Goal: Feedback & Contribution: Leave review/rating

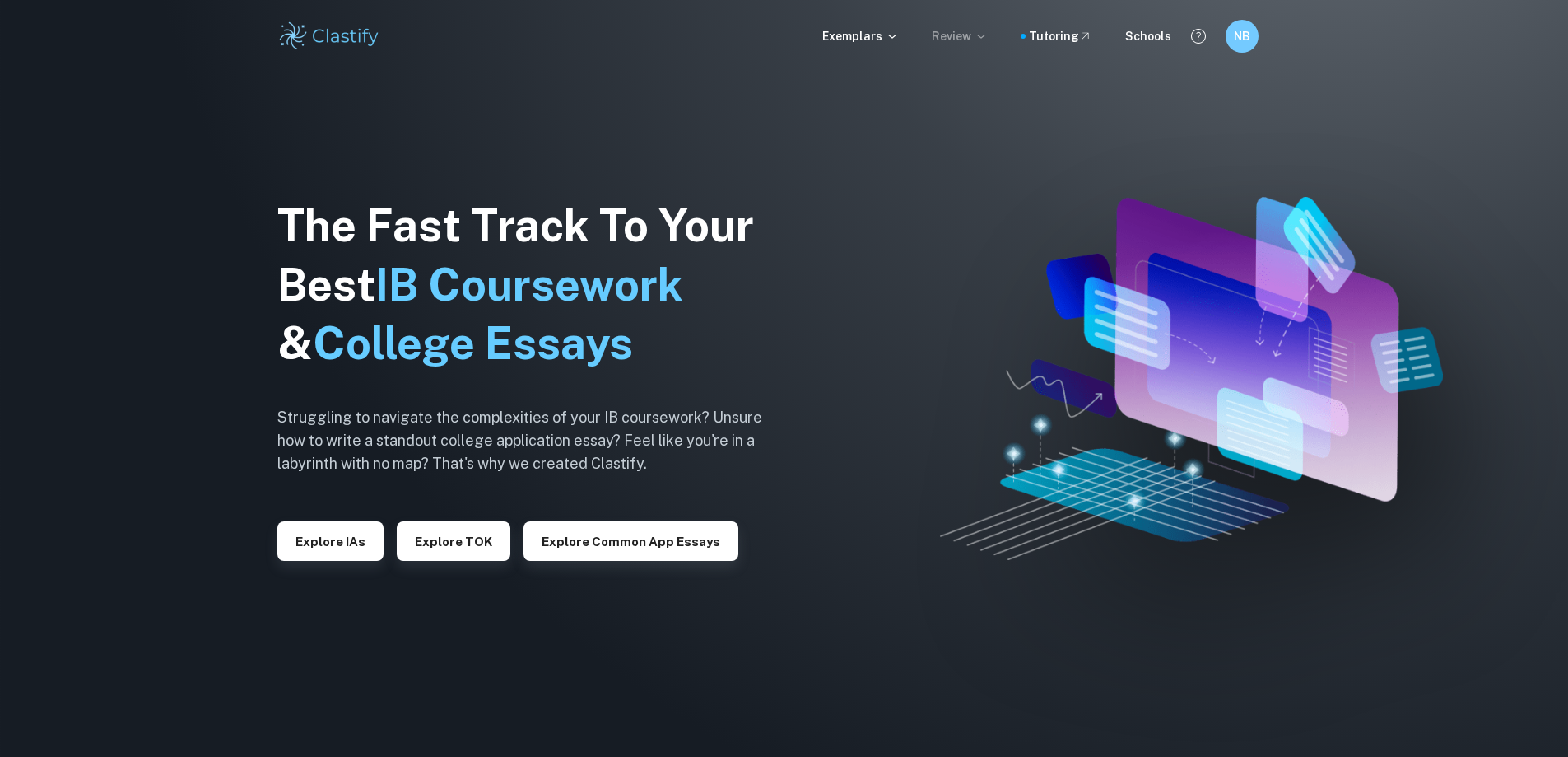
click at [987, 38] on icon at bounding box center [981, 36] width 13 height 13
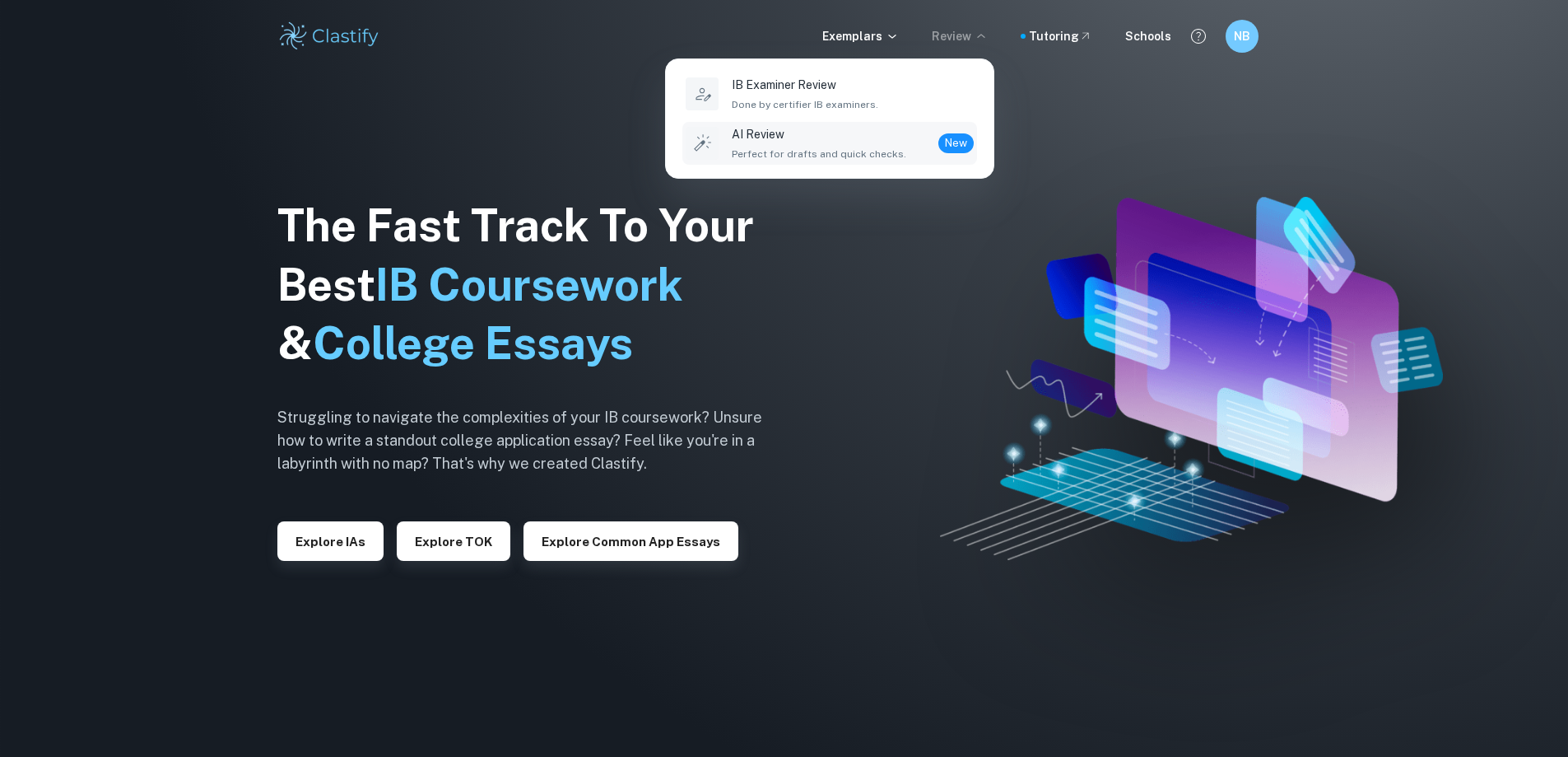
click at [791, 142] on p "AI Review" at bounding box center [819, 134] width 175 height 18
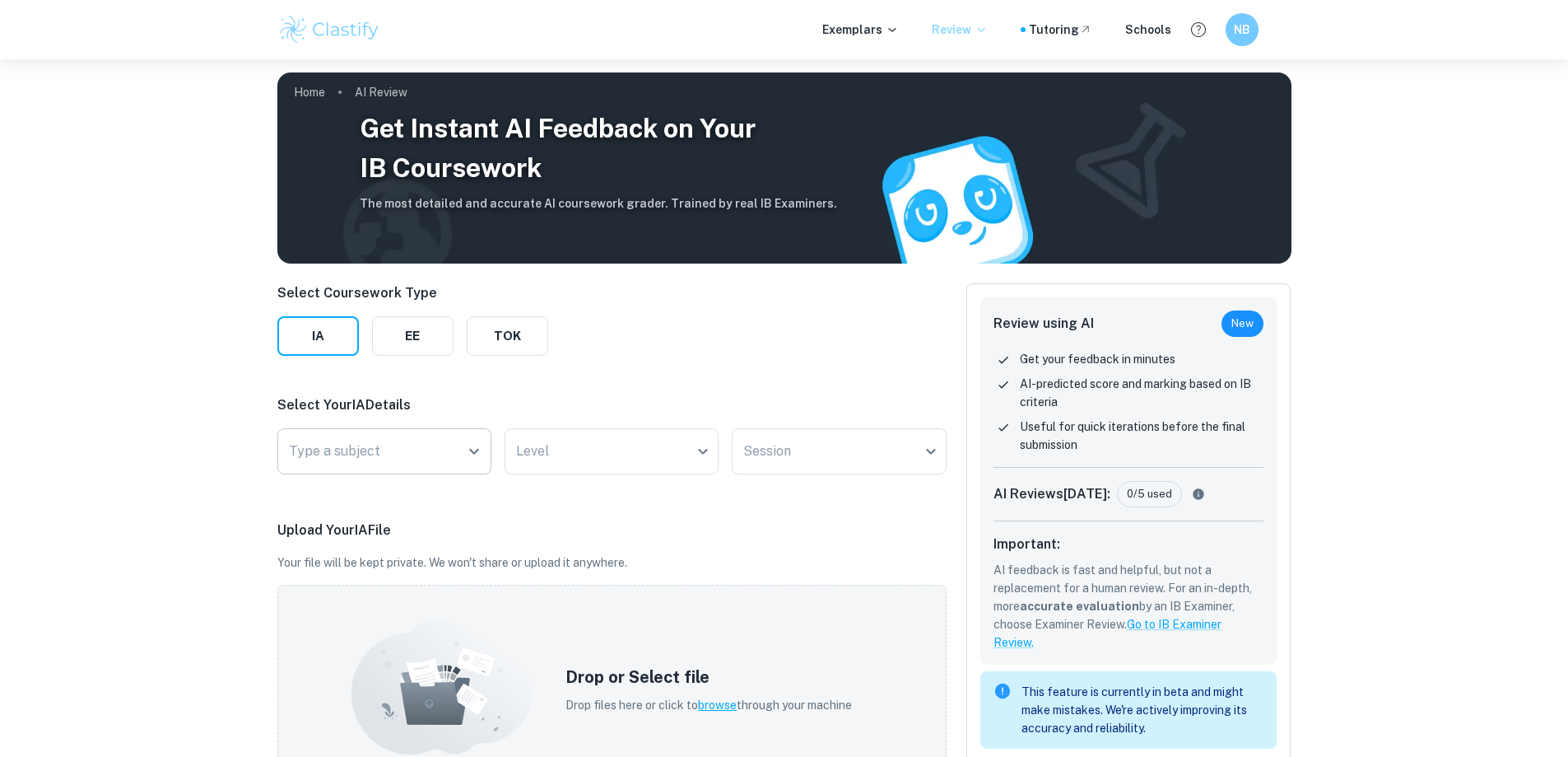
click at [466, 459] on icon "Open" at bounding box center [474, 451] width 20 height 20
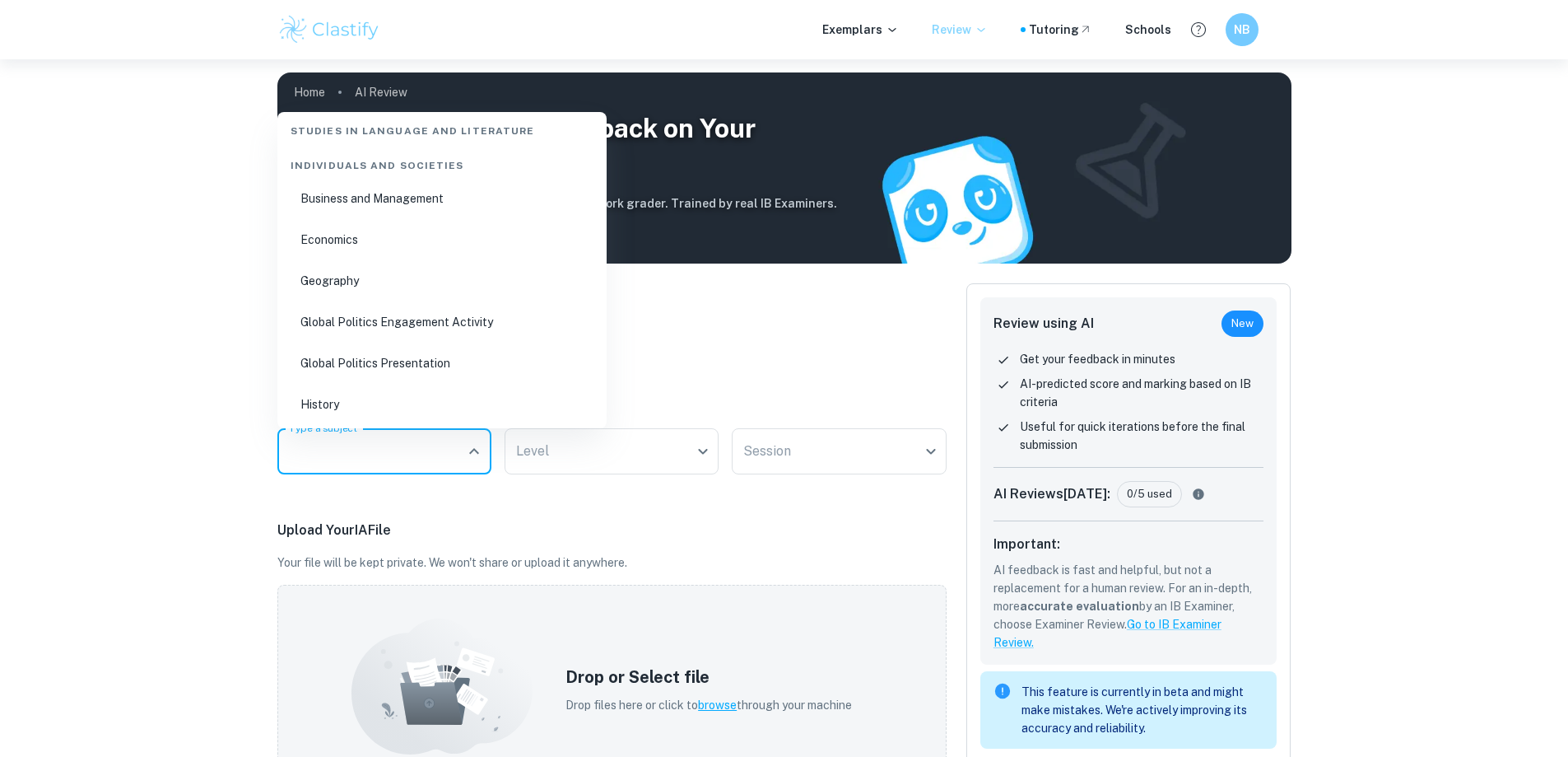
scroll to position [190, 0]
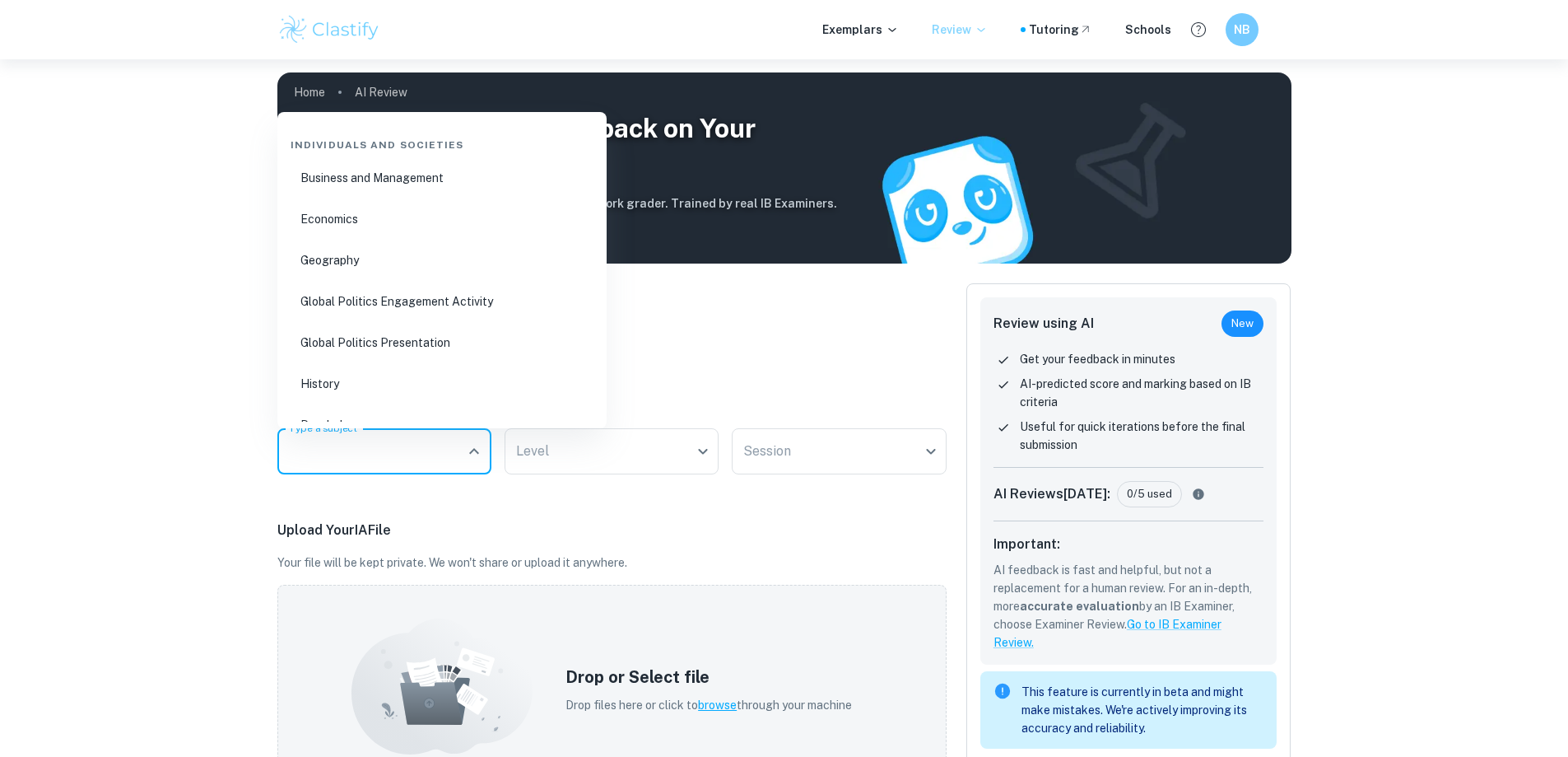
click at [318, 260] on li "Geography" at bounding box center [441, 260] width 316 height 38
type input "Geography"
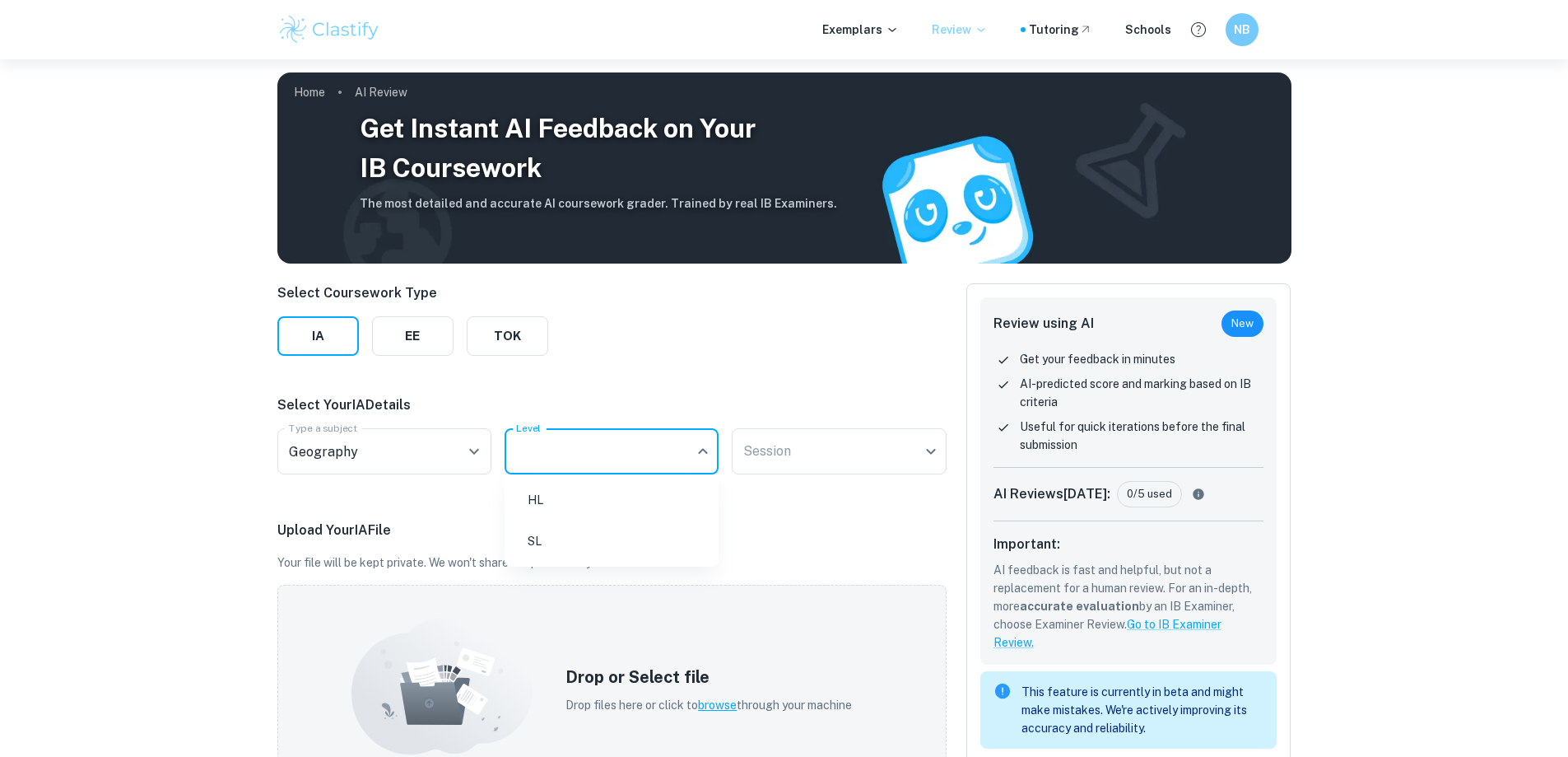
click at [695, 454] on body "We value your privacy We use cookies to enhance your browsing experience, serve…" at bounding box center [784, 438] width 1568 height 757
click at [657, 497] on li "HL" at bounding box center [612, 500] width 201 height 38
type input "HL"
click at [814, 450] on body "We value your privacy We use cookies to enhance your browsing experience, serve…" at bounding box center [784, 438] width 1568 height 757
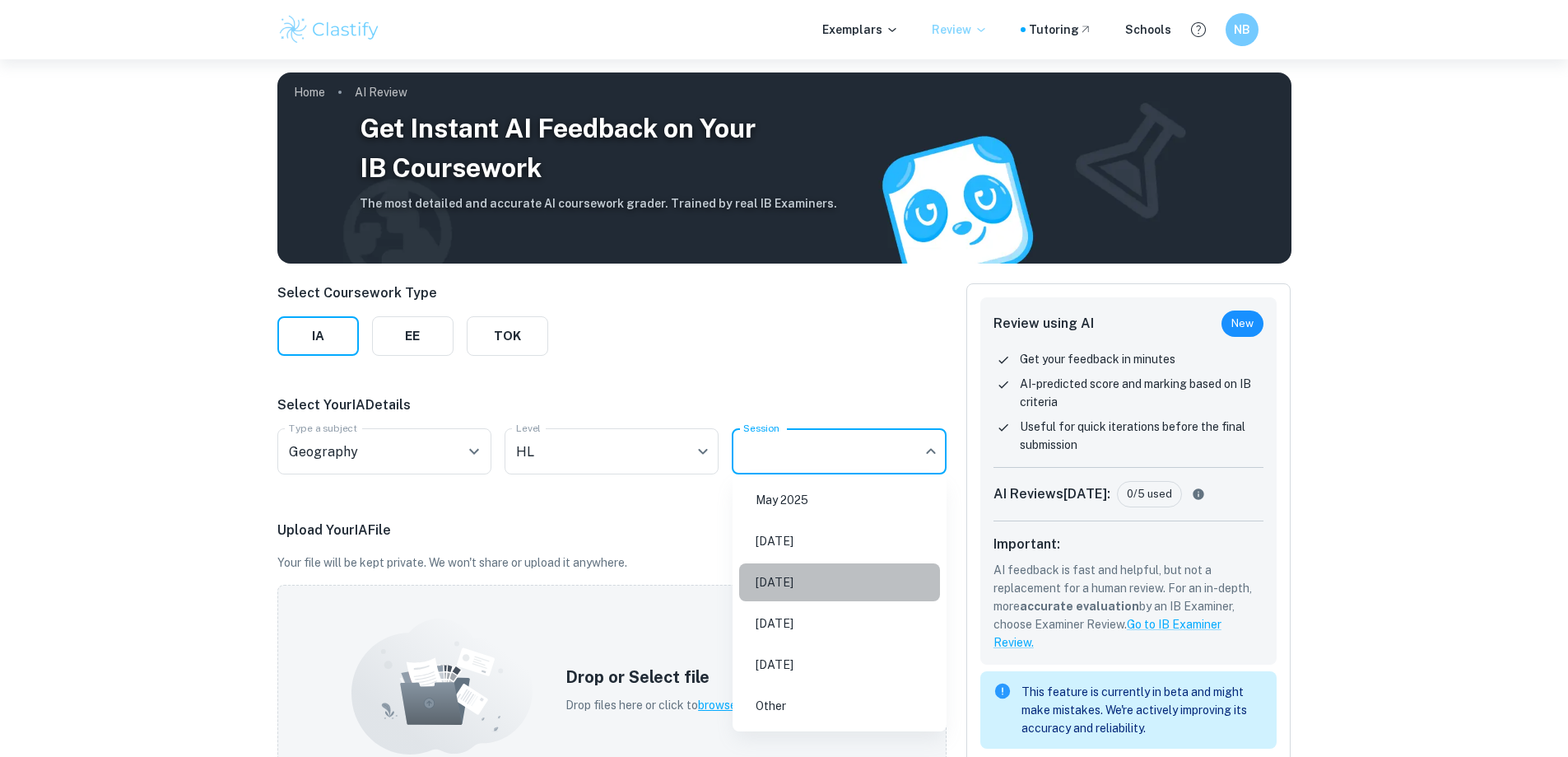
click at [813, 589] on li "May 2026" at bounding box center [839, 582] width 201 height 38
type input "M26"
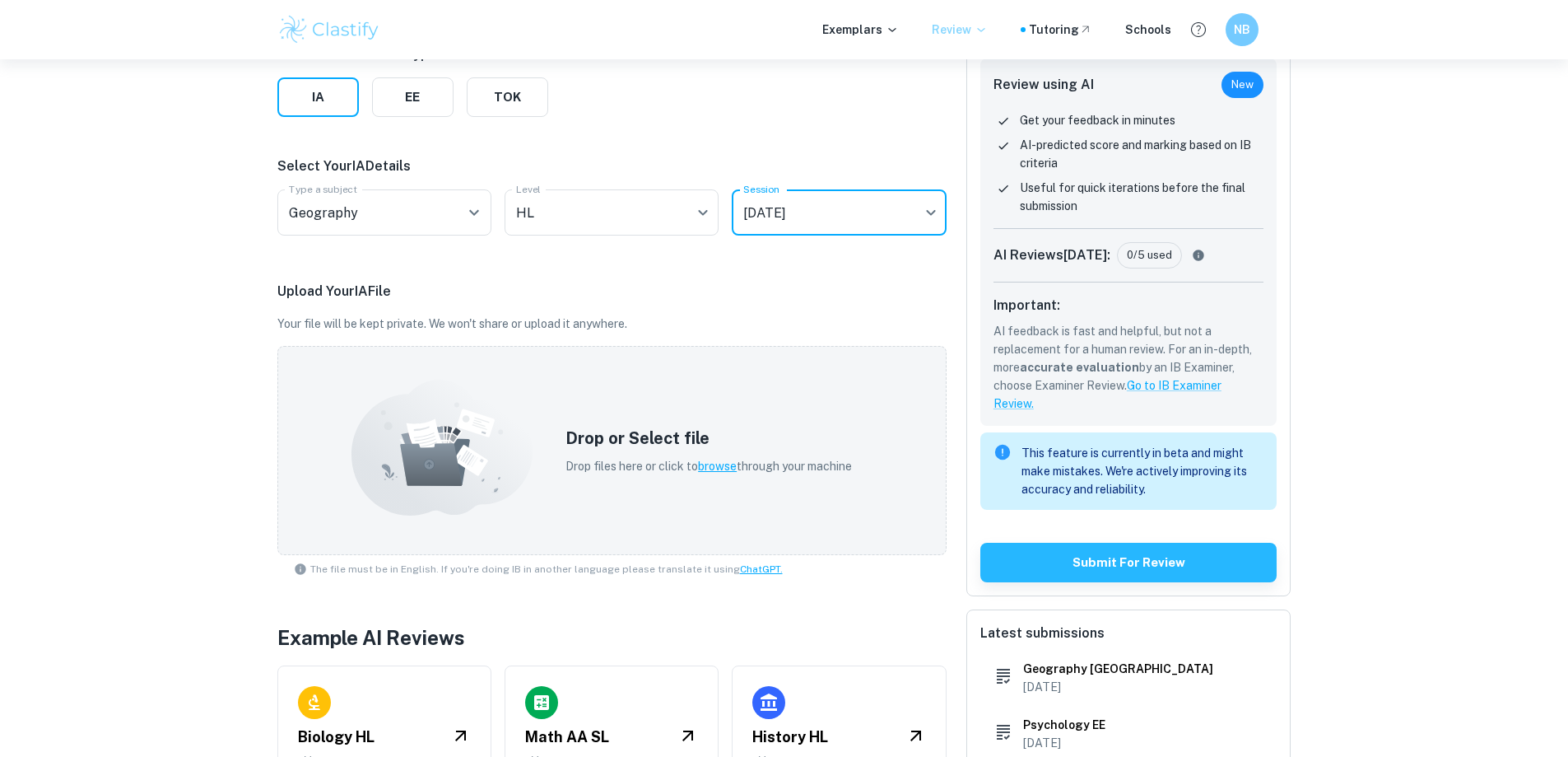
scroll to position [240, 0]
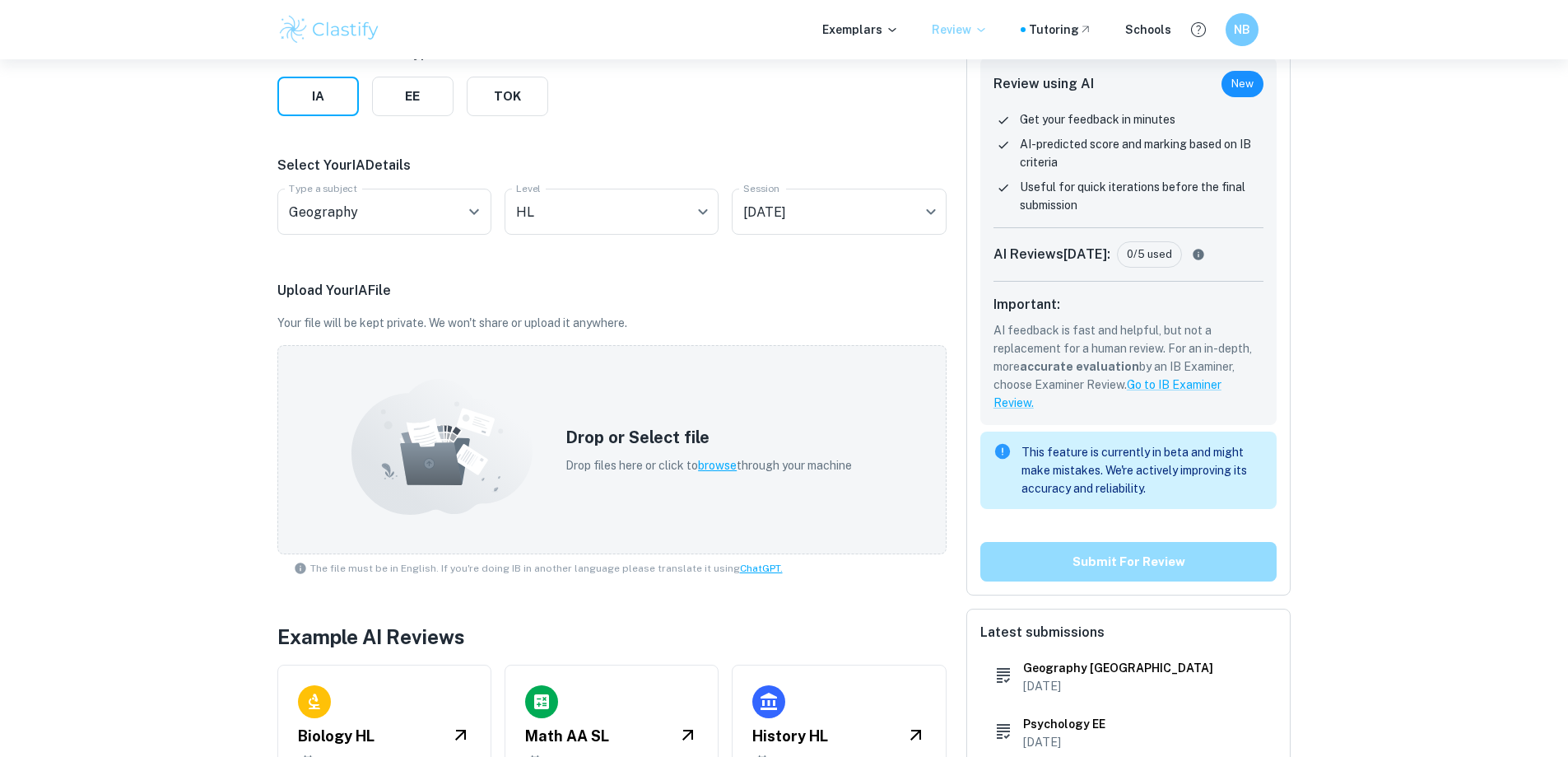
click at [1132, 563] on button "Submit for review" at bounding box center [1128, 562] width 297 height 39
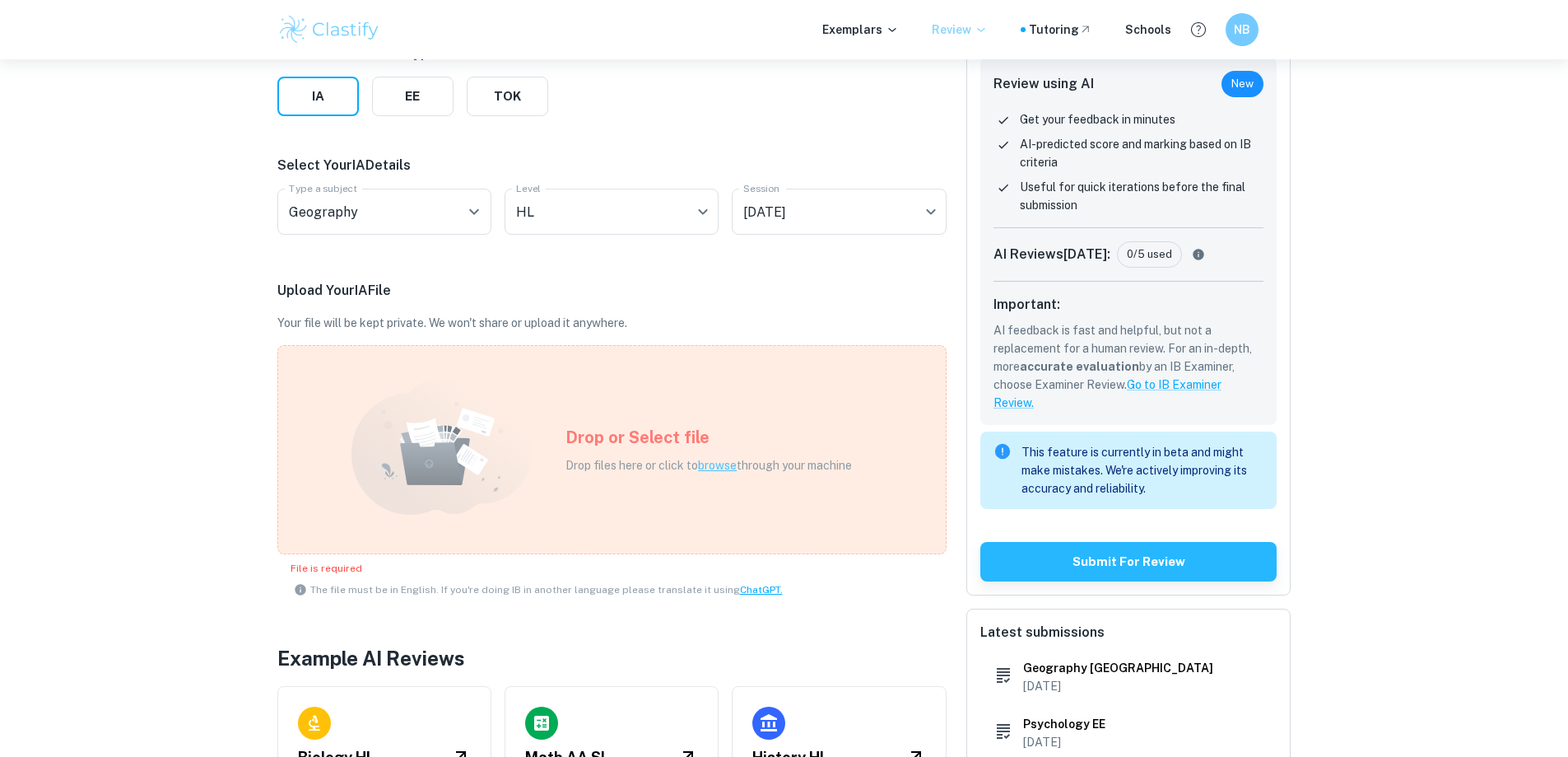
click at [714, 468] on span "browse" at bounding box center [717, 465] width 38 height 13
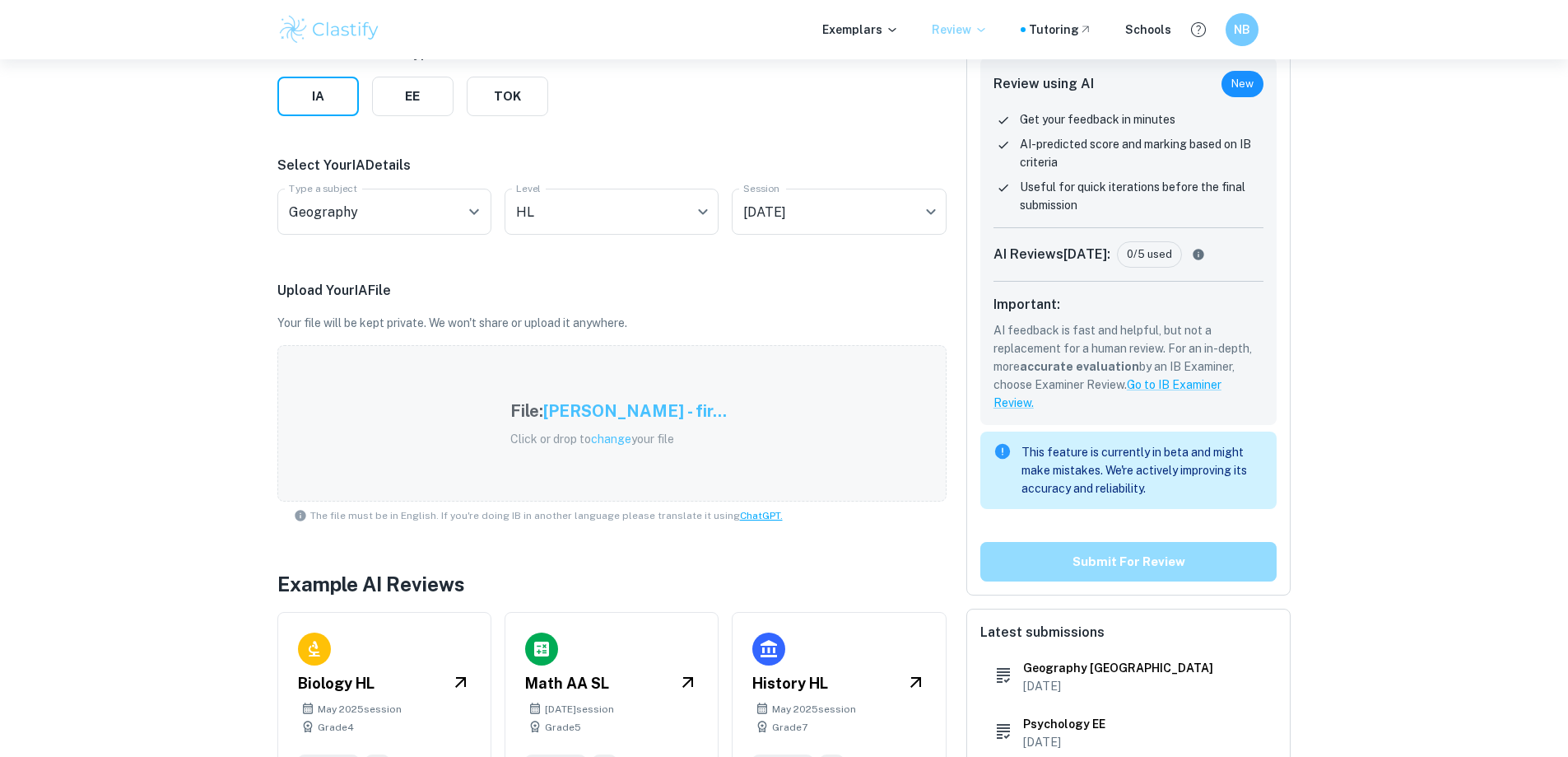
click at [1175, 567] on button "Submit for review" at bounding box center [1128, 562] width 297 height 39
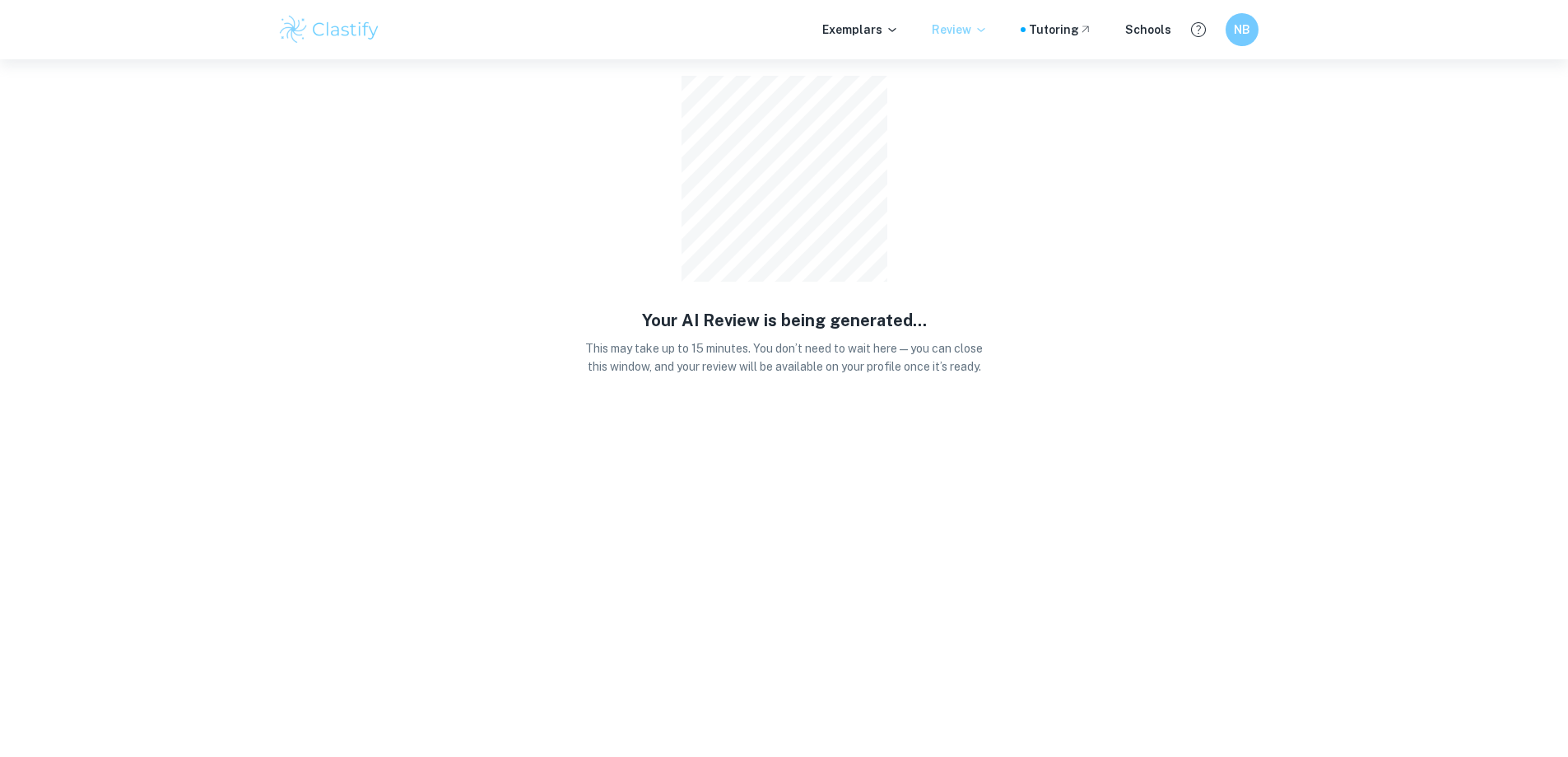
scroll to position [0, 0]
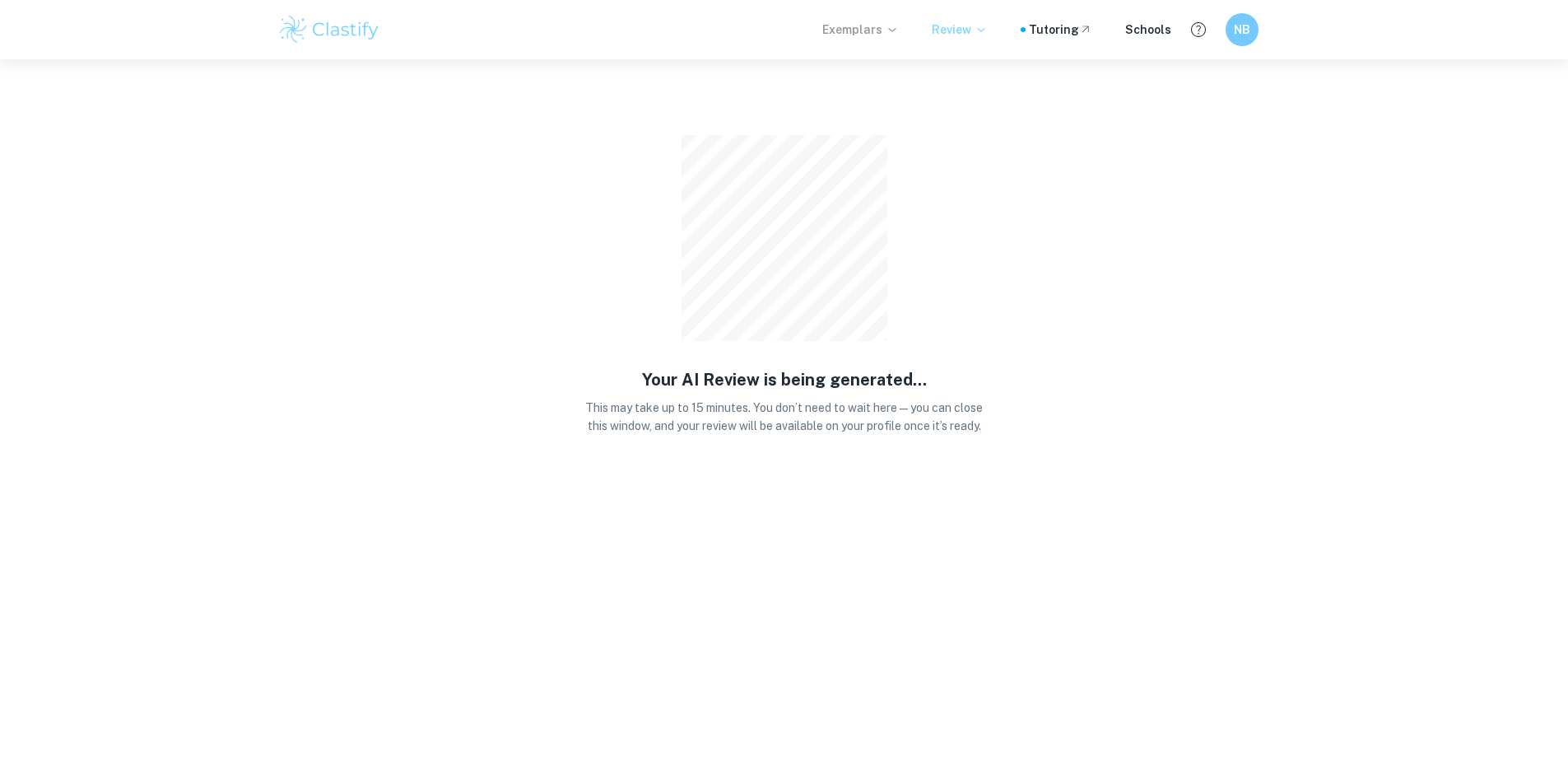
click at [870, 33] on p "Exemplars" at bounding box center [861, 29] width 77 height 18
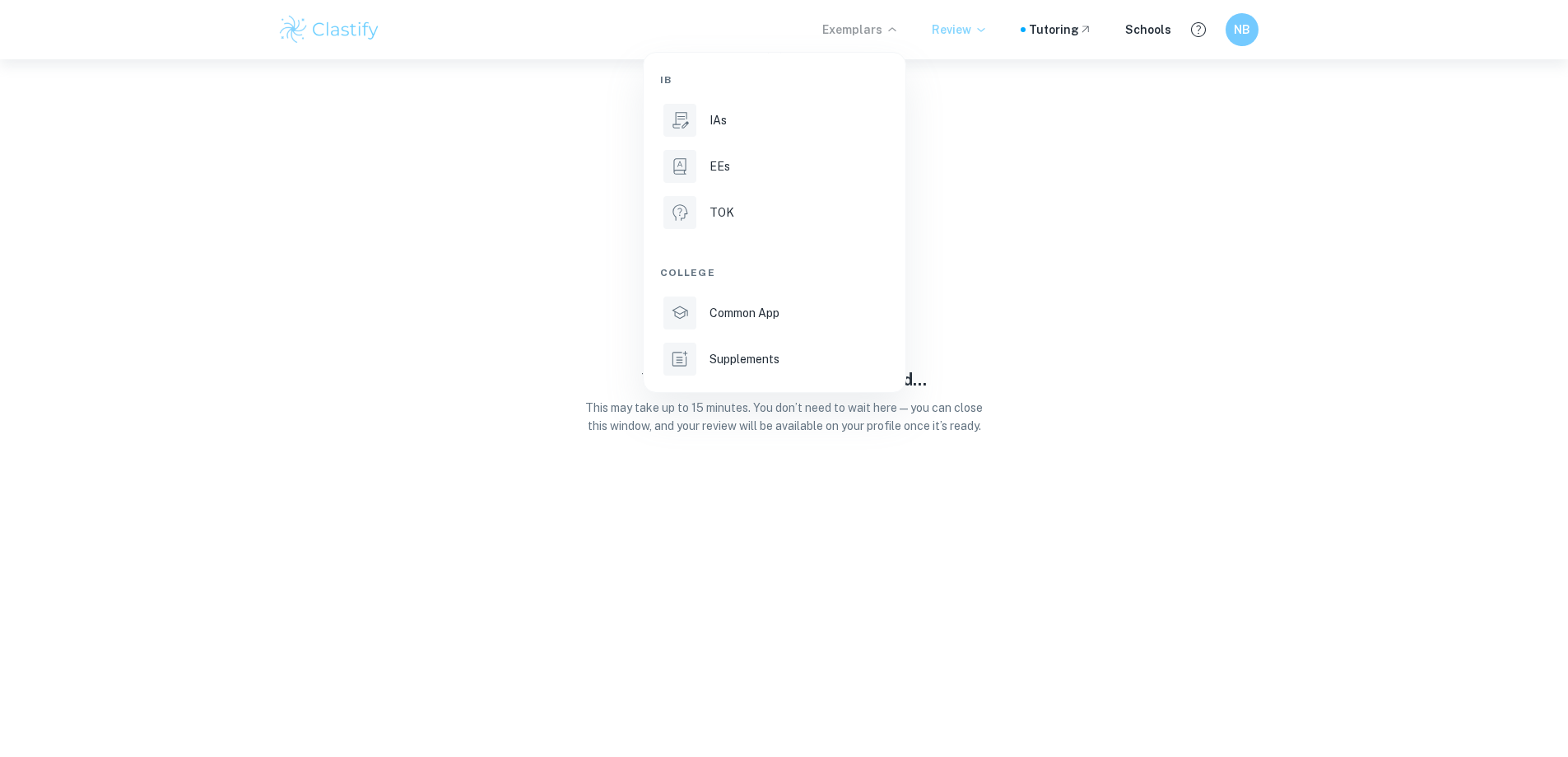
click at [960, 29] on div at bounding box center [784, 378] width 1568 height 757
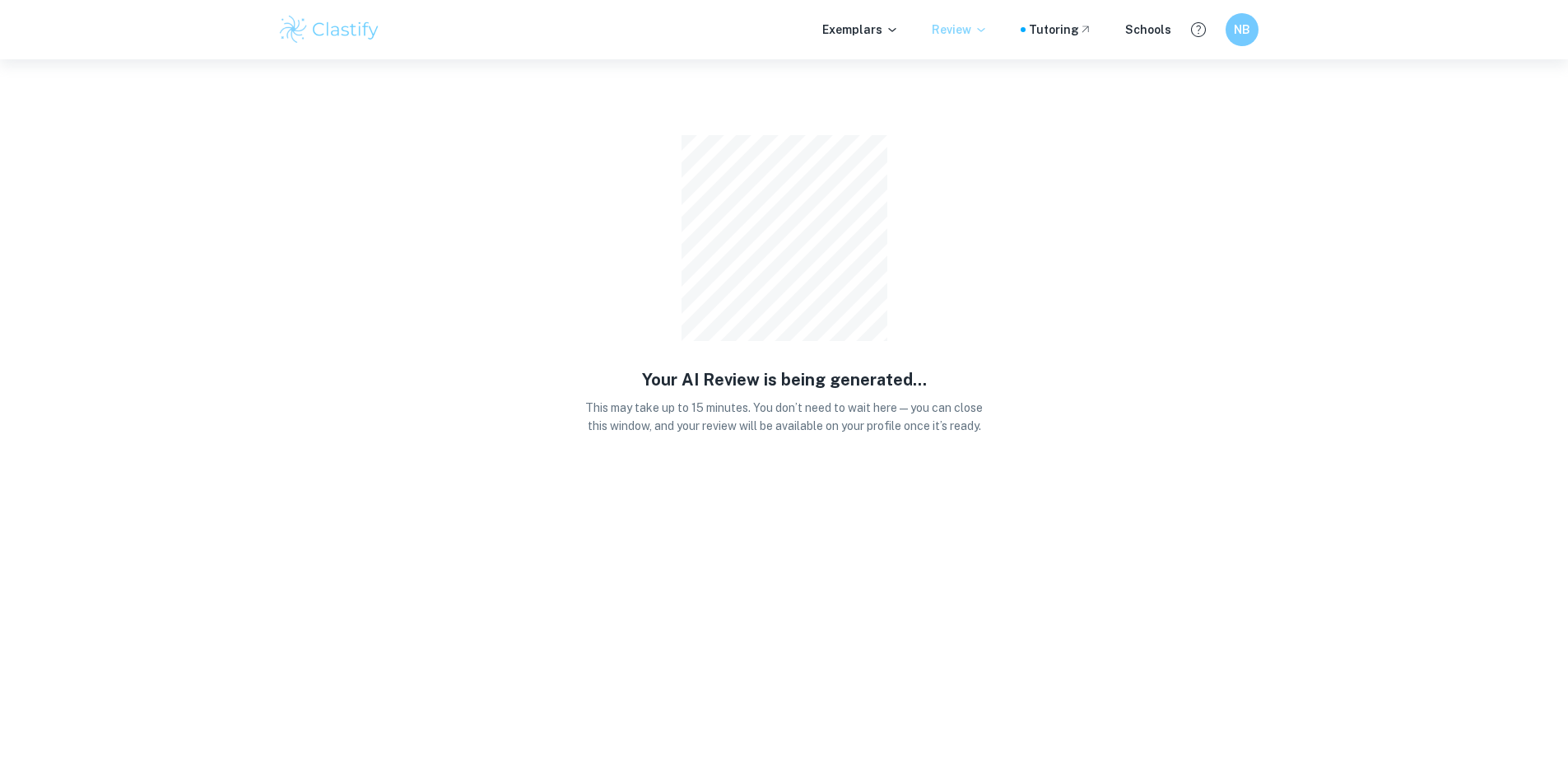
click at [960, 29] on p "Review" at bounding box center [960, 29] width 56 height 18
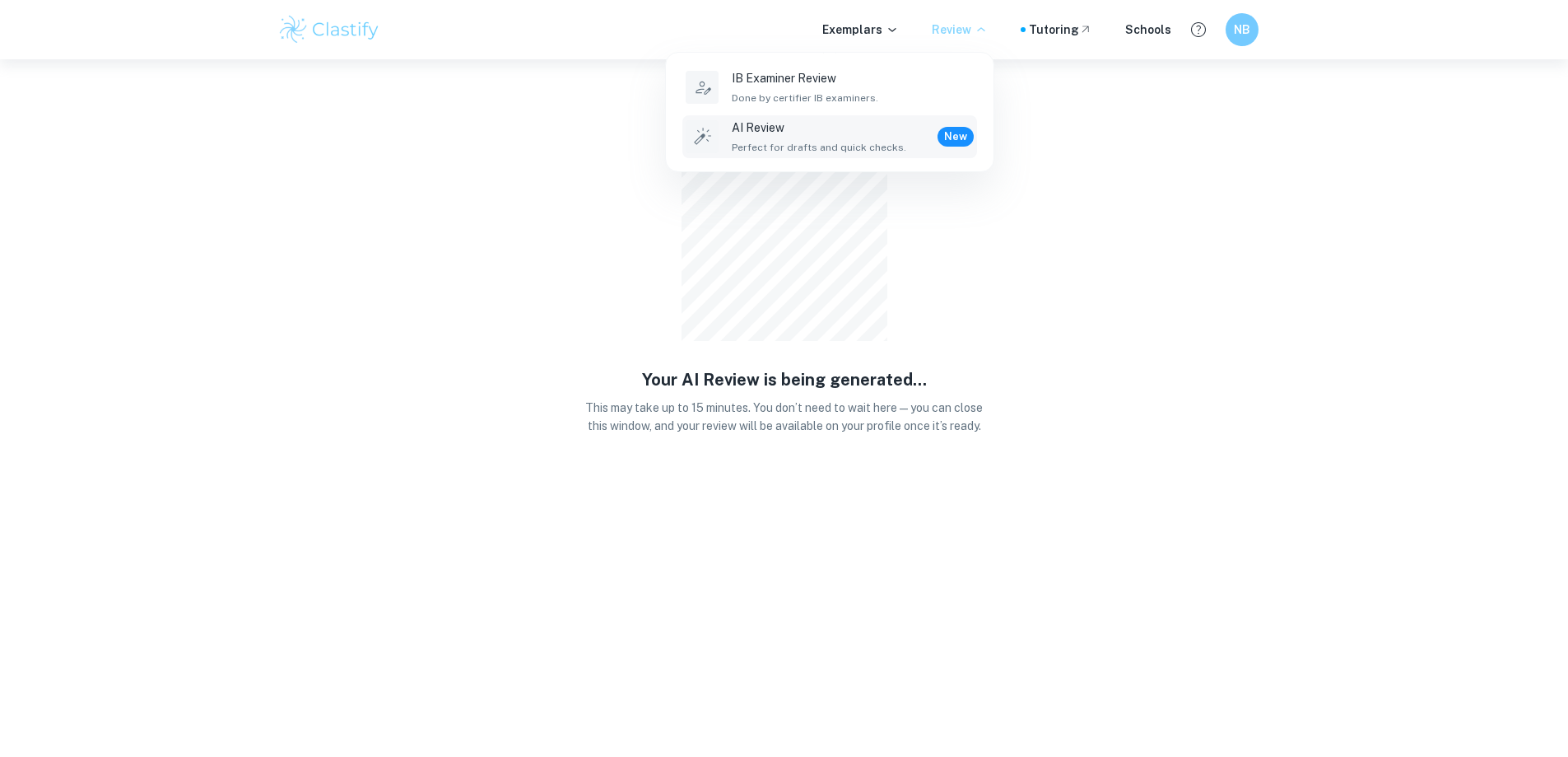
click at [1246, 32] on div at bounding box center [784, 378] width 1568 height 757
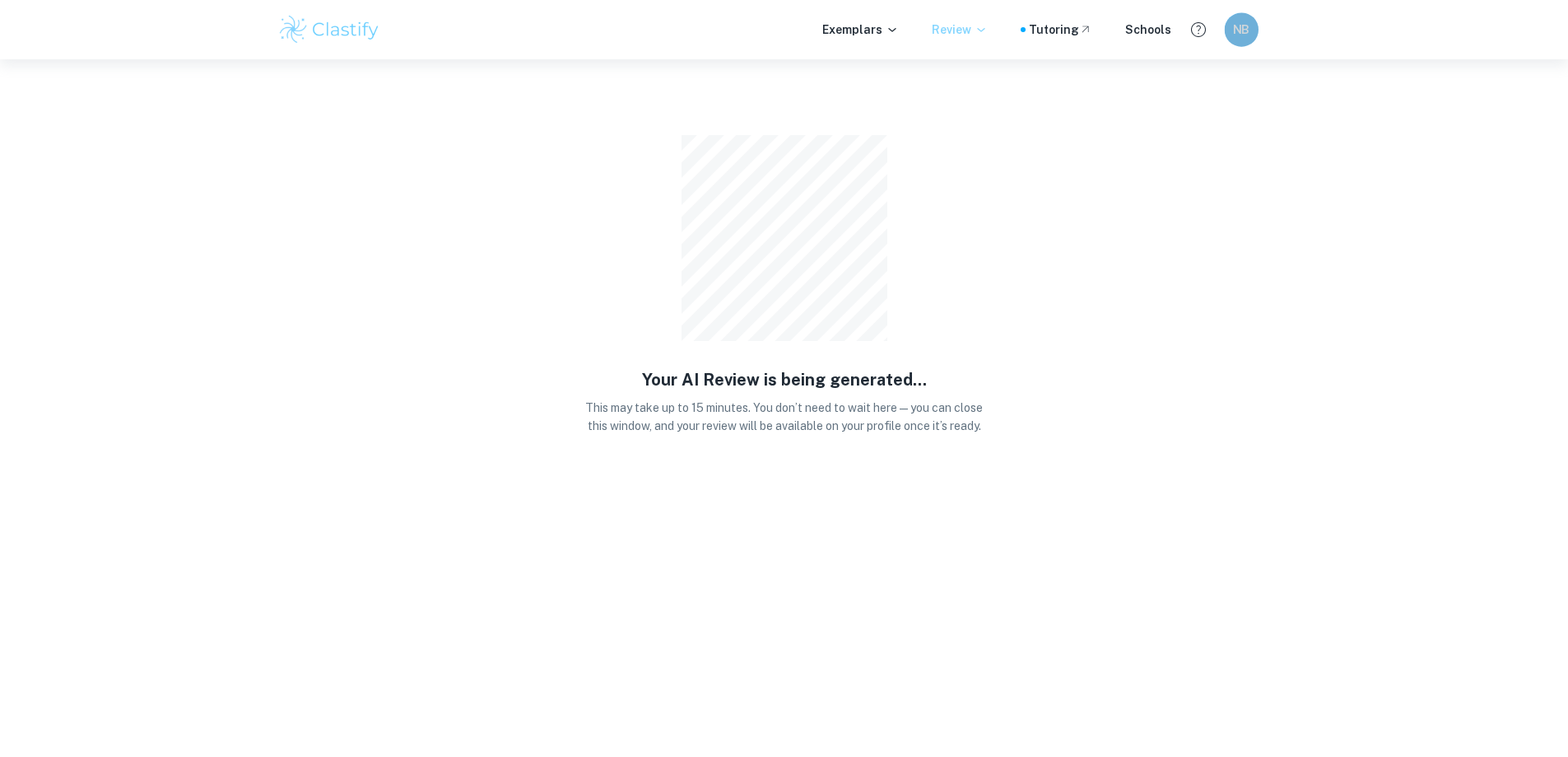
click at [1246, 32] on h6 "NB" at bounding box center [1241, 30] width 20 height 19
click at [1196, 82] on h6 "Dashboard" at bounding box center [1196, 82] width 63 height 18
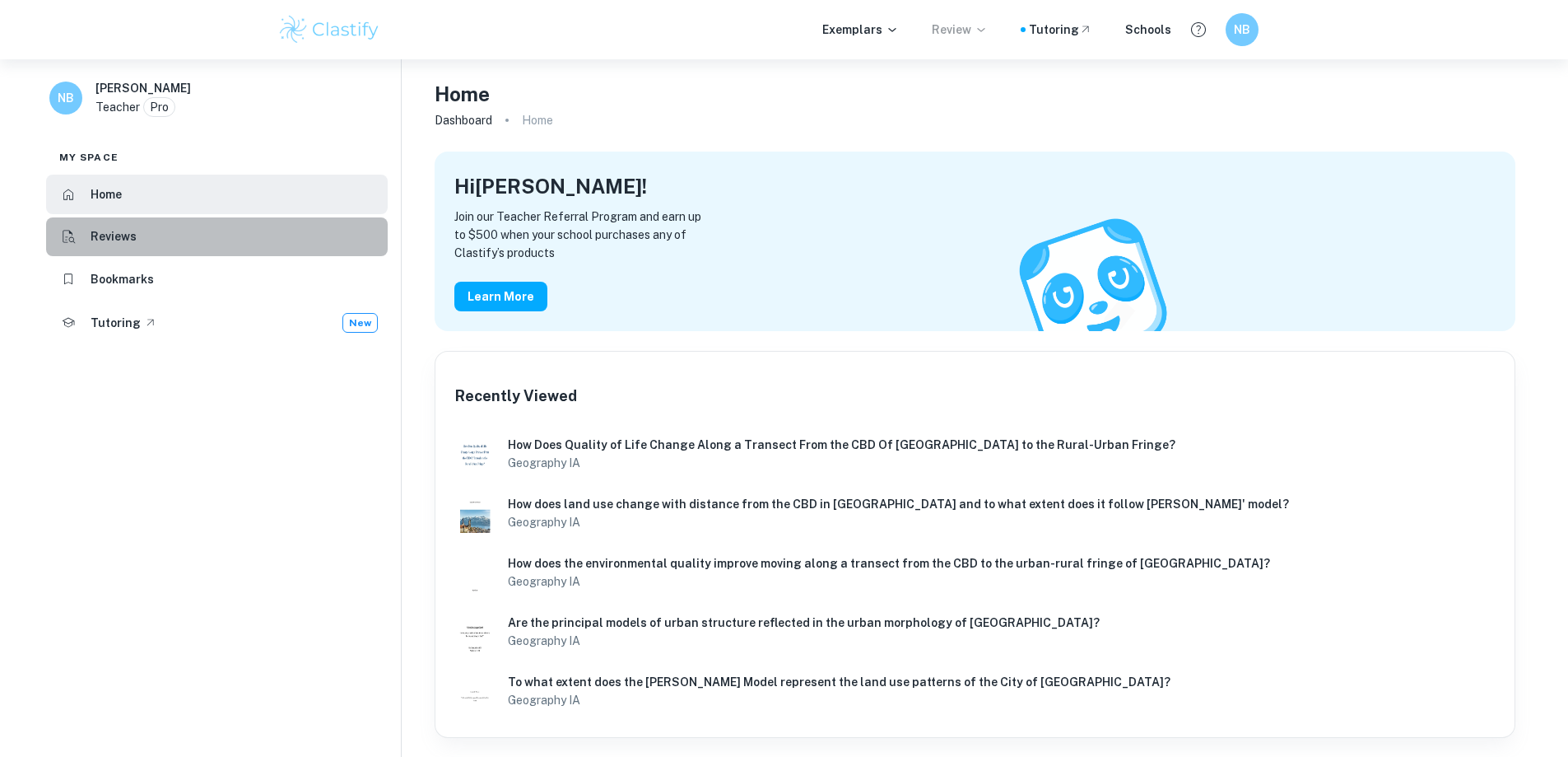
click at [106, 244] on h6 "Reviews" at bounding box center [113, 236] width 46 height 18
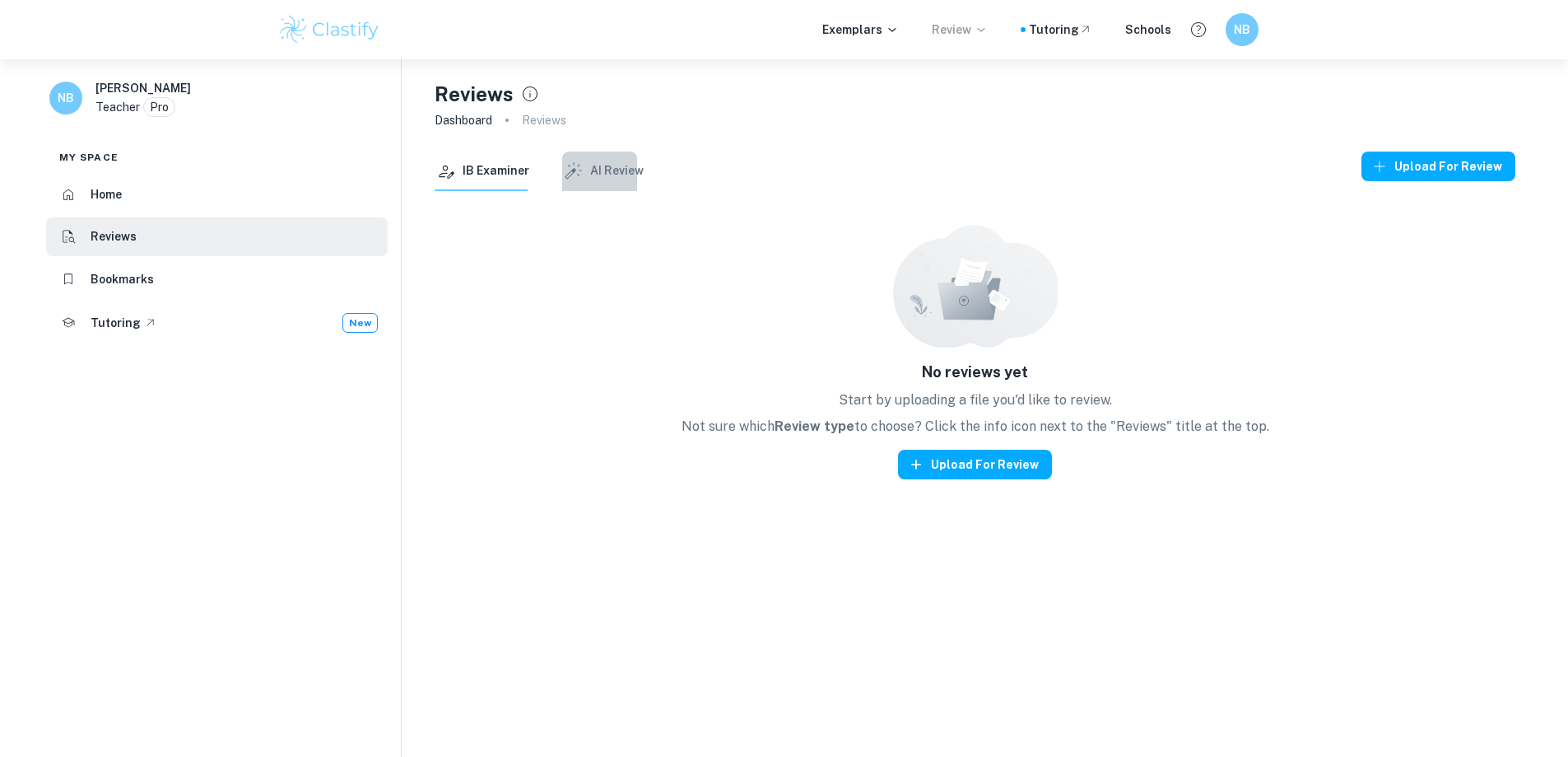
click at [615, 165] on button "AI Review" at bounding box center [603, 171] width 82 height 39
click at [591, 168] on button "AI Review" at bounding box center [603, 171] width 82 height 39
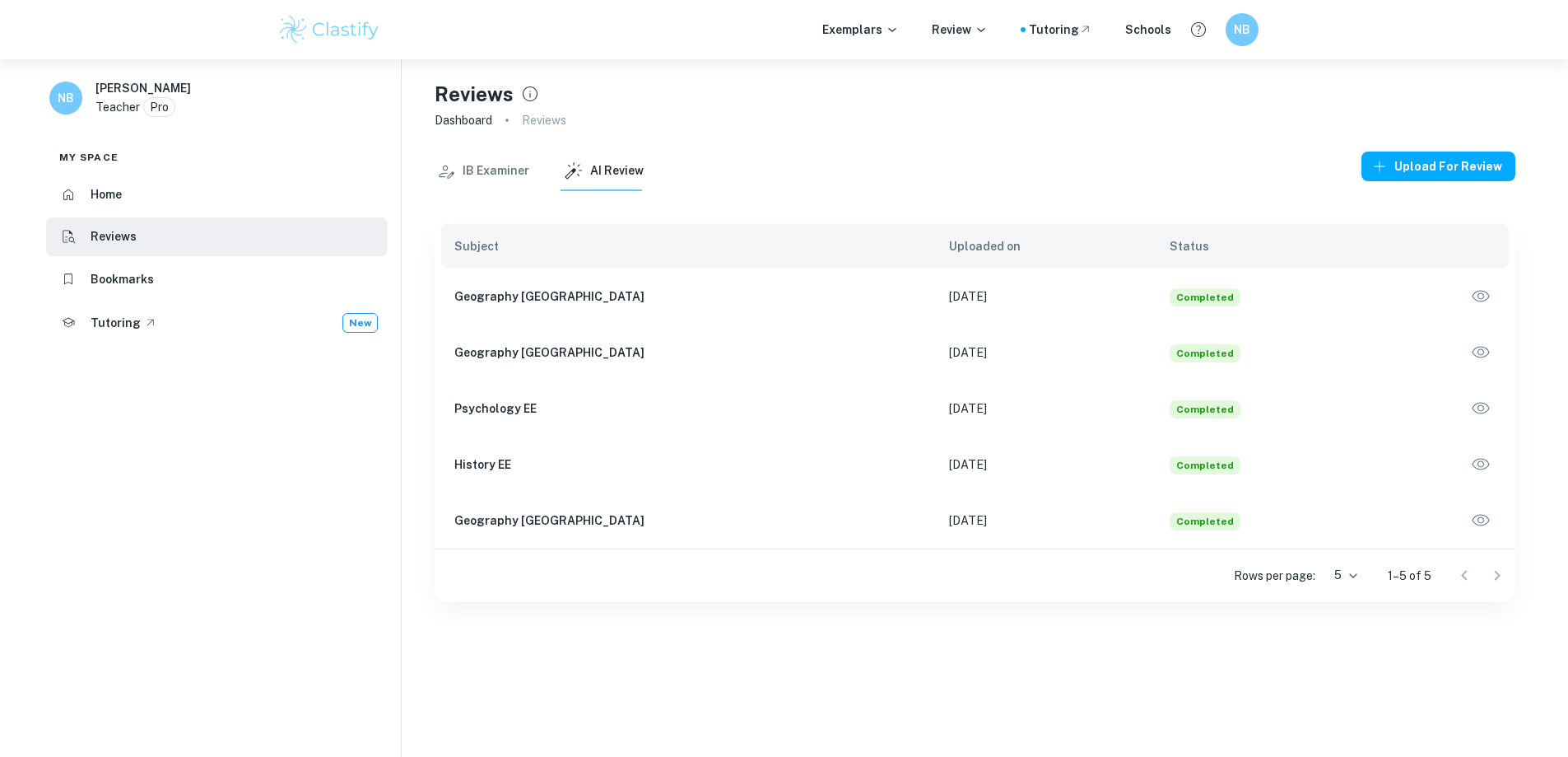
click at [1487, 301] on icon "button" at bounding box center [1480, 296] width 21 height 21
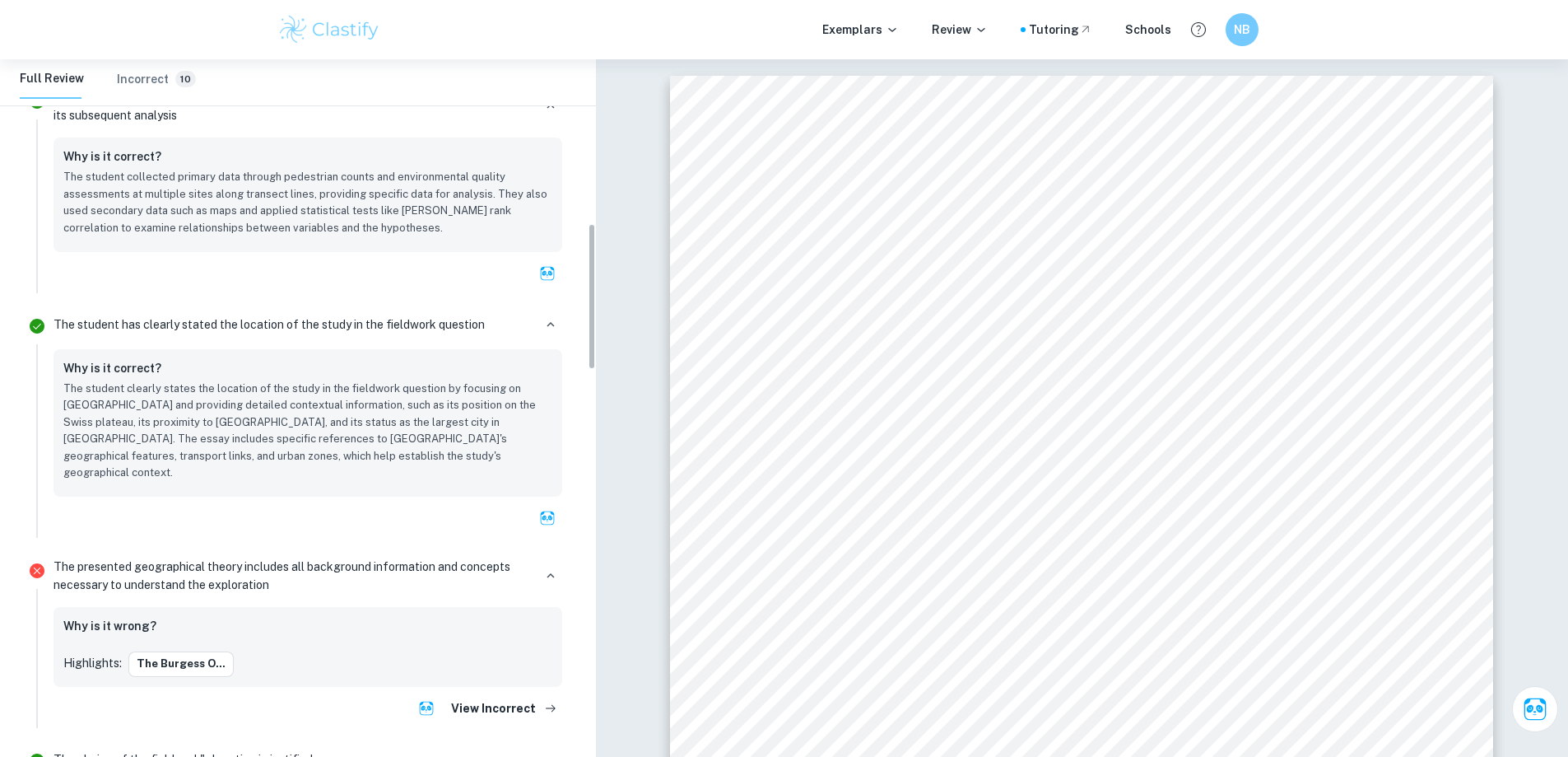
scroll to position [777, 0]
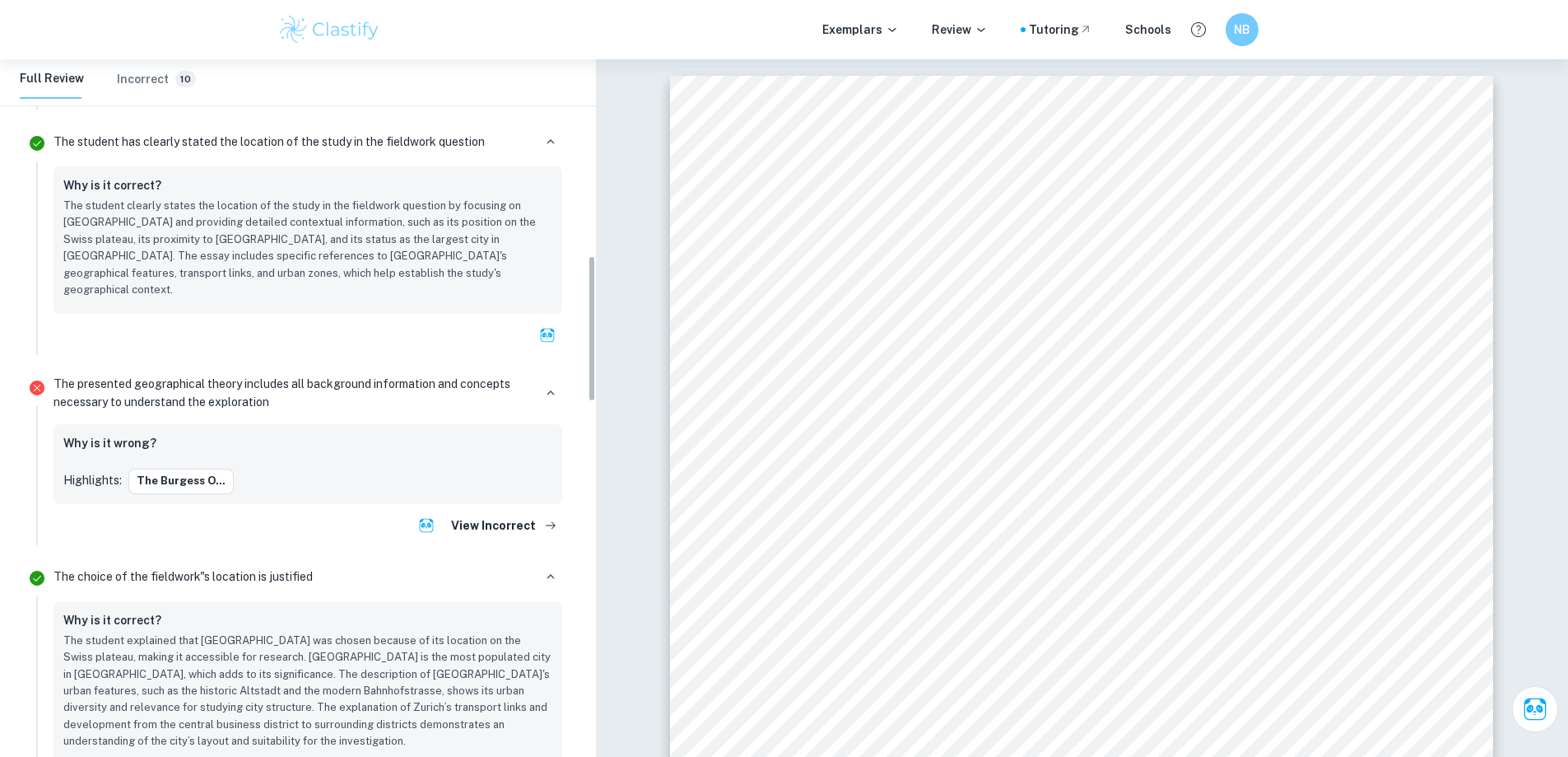
drag, startPoint x: 592, startPoint y: 164, endPoint x: 625, endPoint y: 365, distance: 203.7
click at [153, 465] on button "The Burgess o..." at bounding box center [182, 477] width 106 height 25
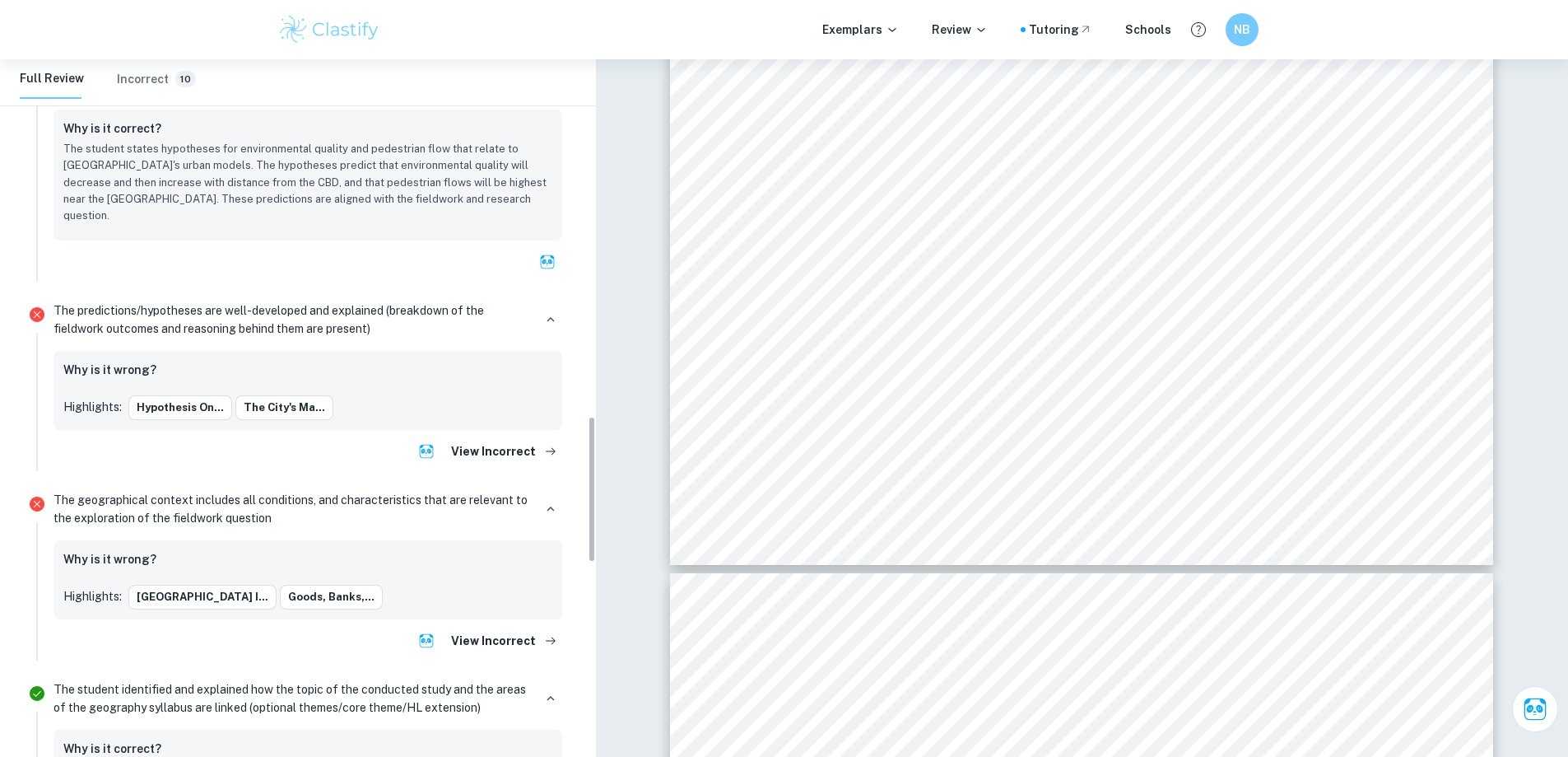
scroll to position [1708, 0]
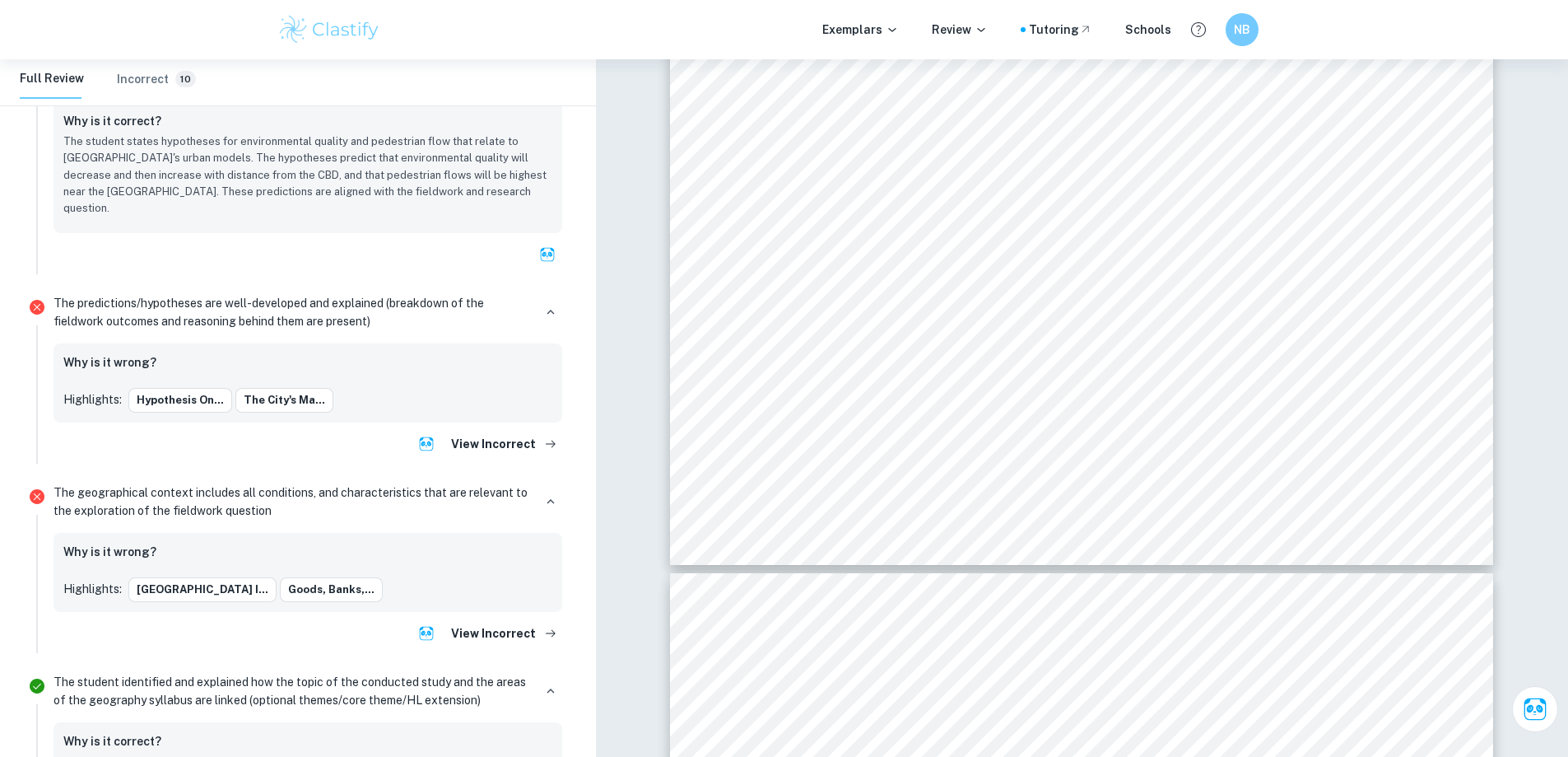
drag, startPoint x: 592, startPoint y: 374, endPoint x: 601, endPoint y: 535, distance: 161.3
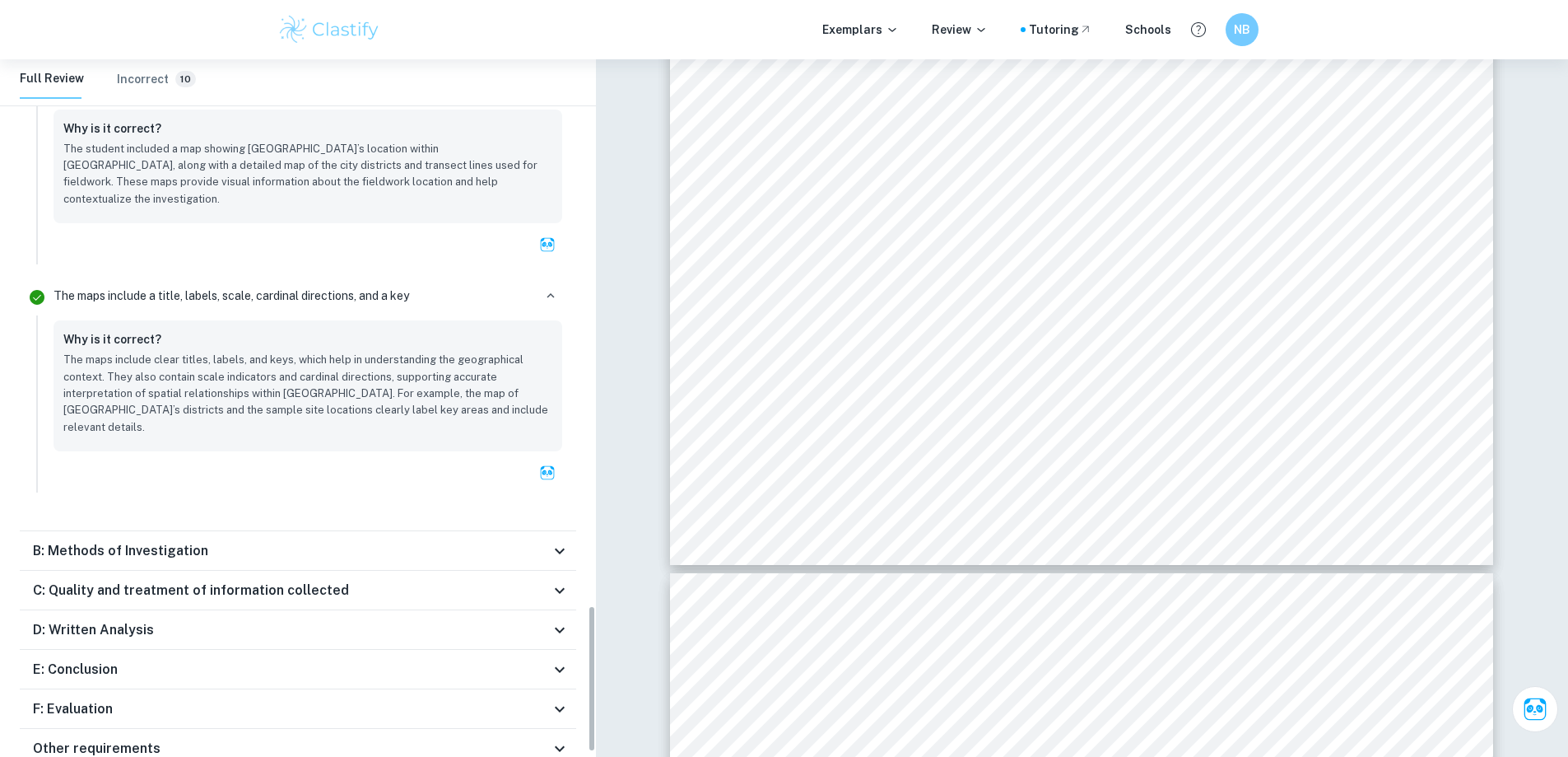
scroll to position [2590, 0]
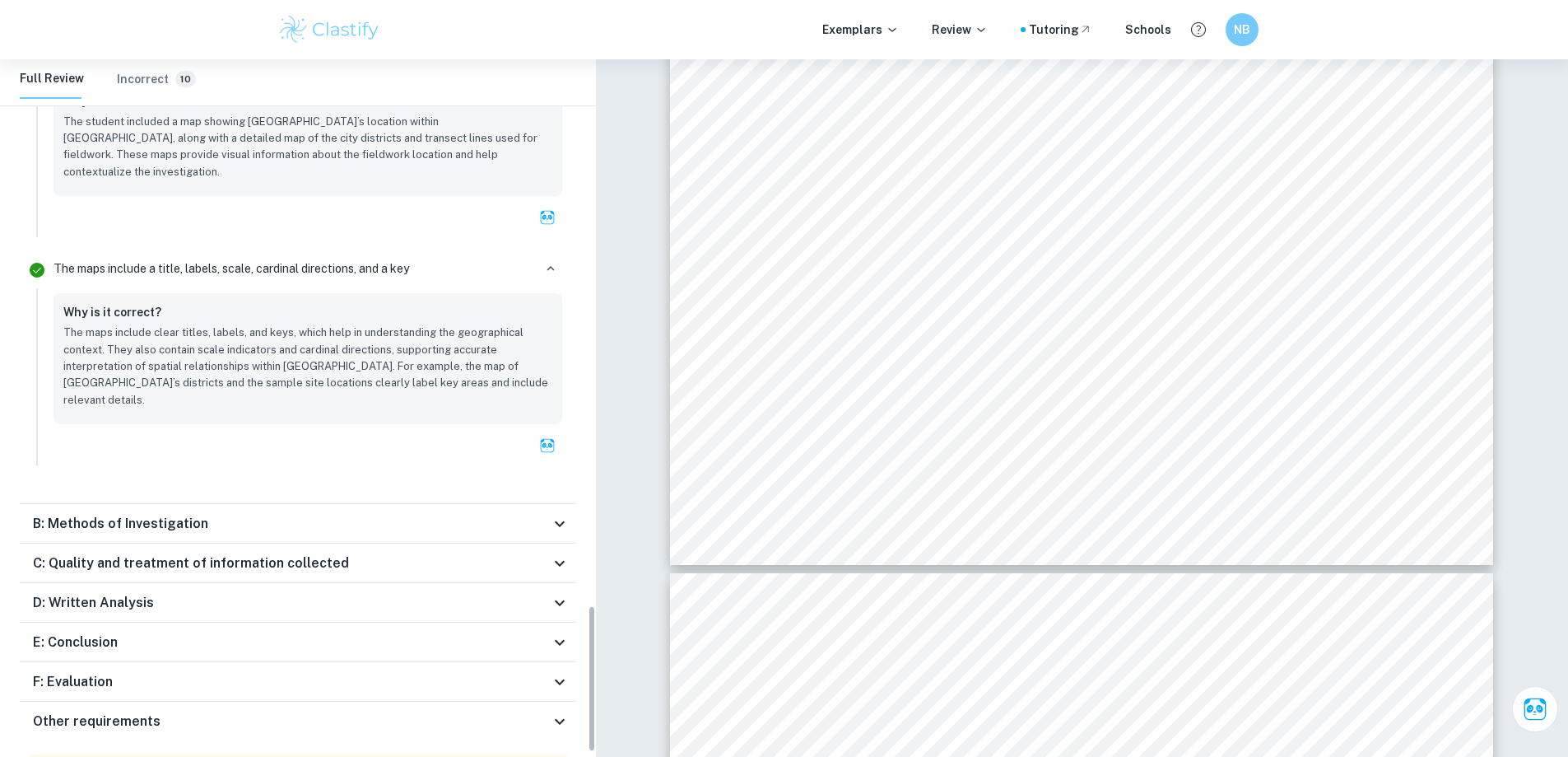
drag, startPoint x: 592, startPoint y: 470, endPoint x: 607, endPoint y: 656, distance: 186.6
click at [561, 514] on icon at bounding box center [559, 523] width 20 height 20
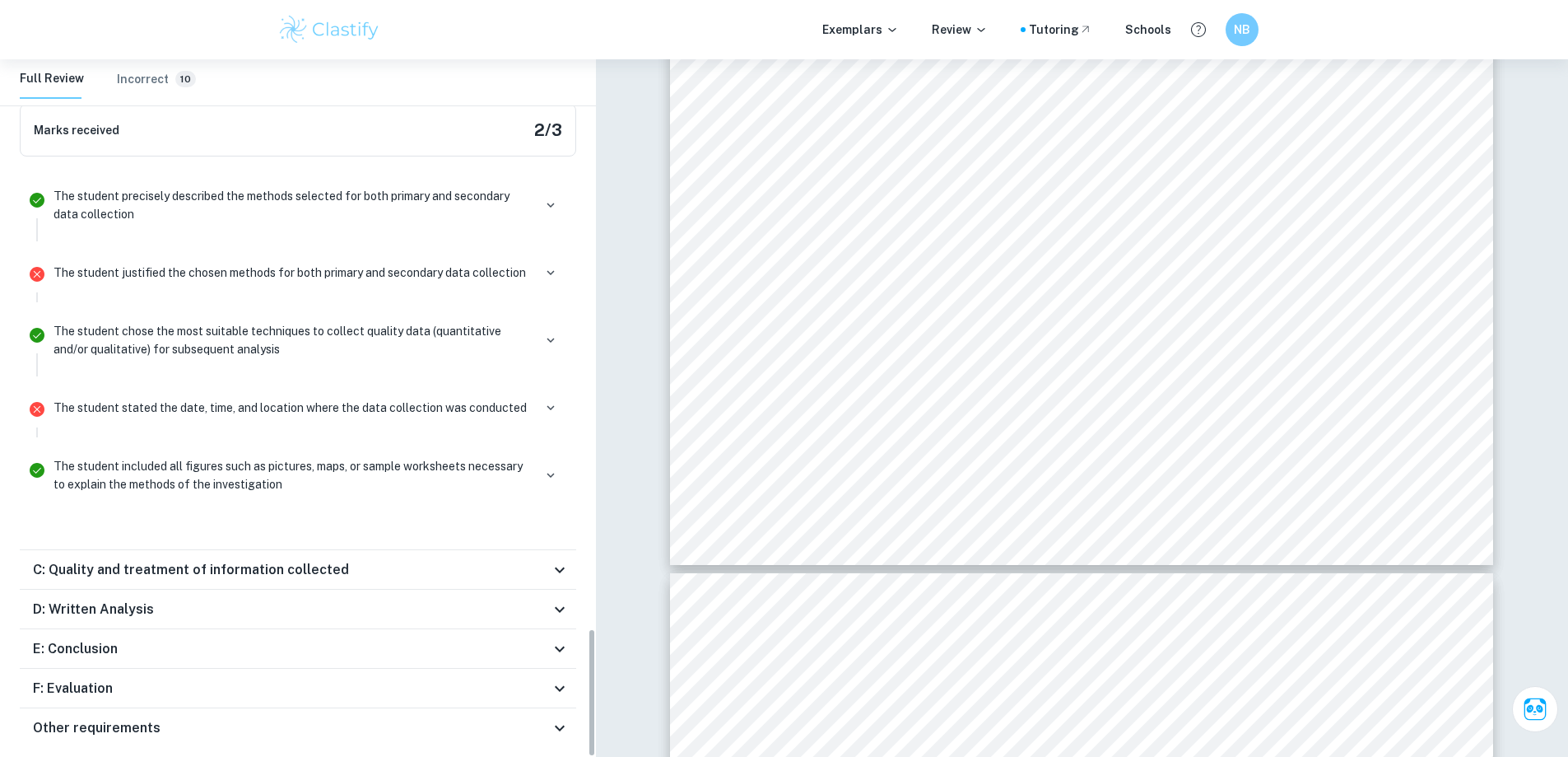
scroll to position [3070, 0]
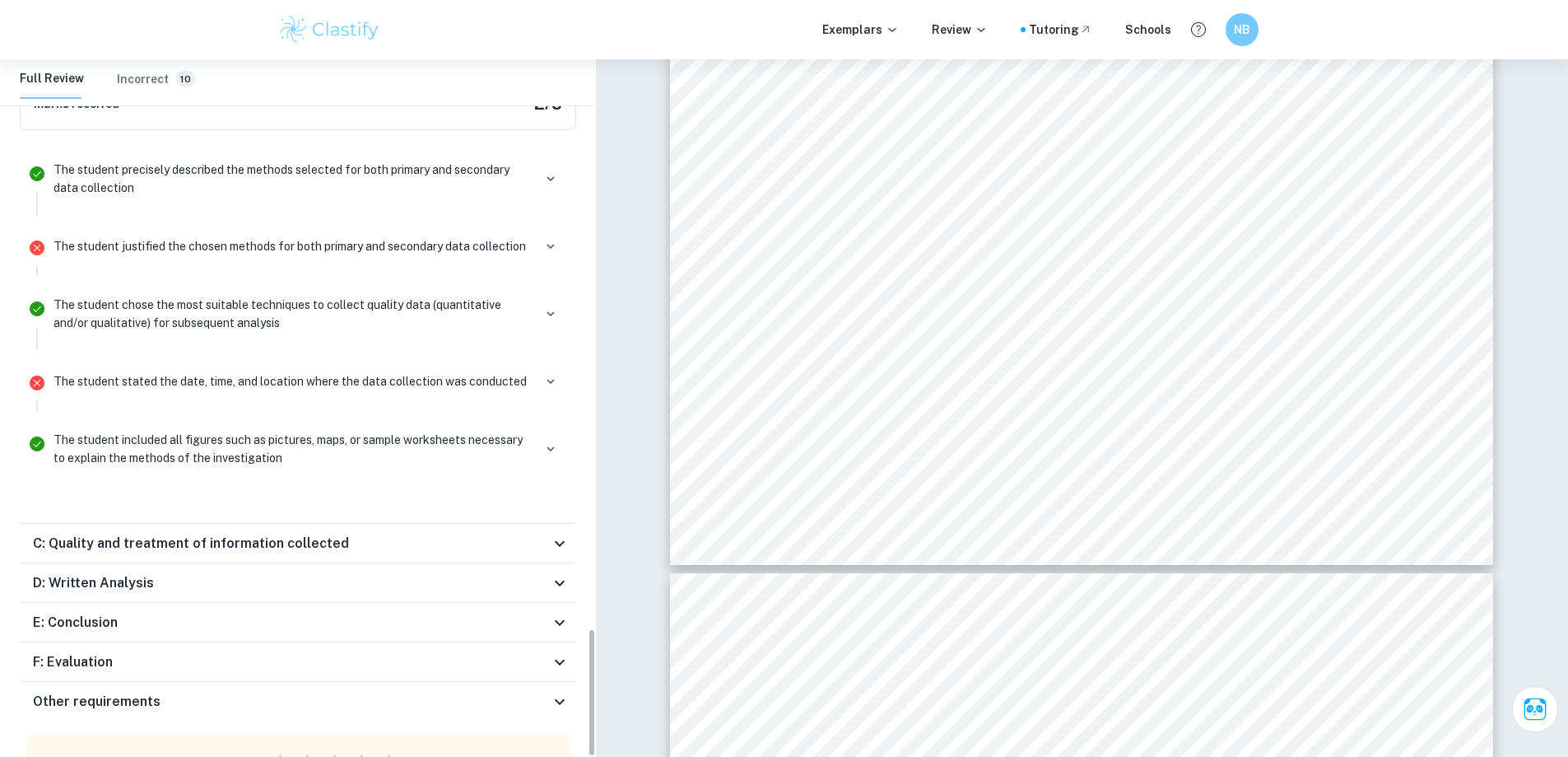
drag, startPoint x: 590, startPoint y: 664, endPoint x: 589, endPoint y: 679, distance: 15.0
click at [589, 679] on div "Home Dashboard Reviews Geography IA Geography IA Review Total Marks Received 22…" at bounding box center [297, 408] width 596 height 697
click at [560, 534] on icon at bounding box center [559, 543] width 20 height 20
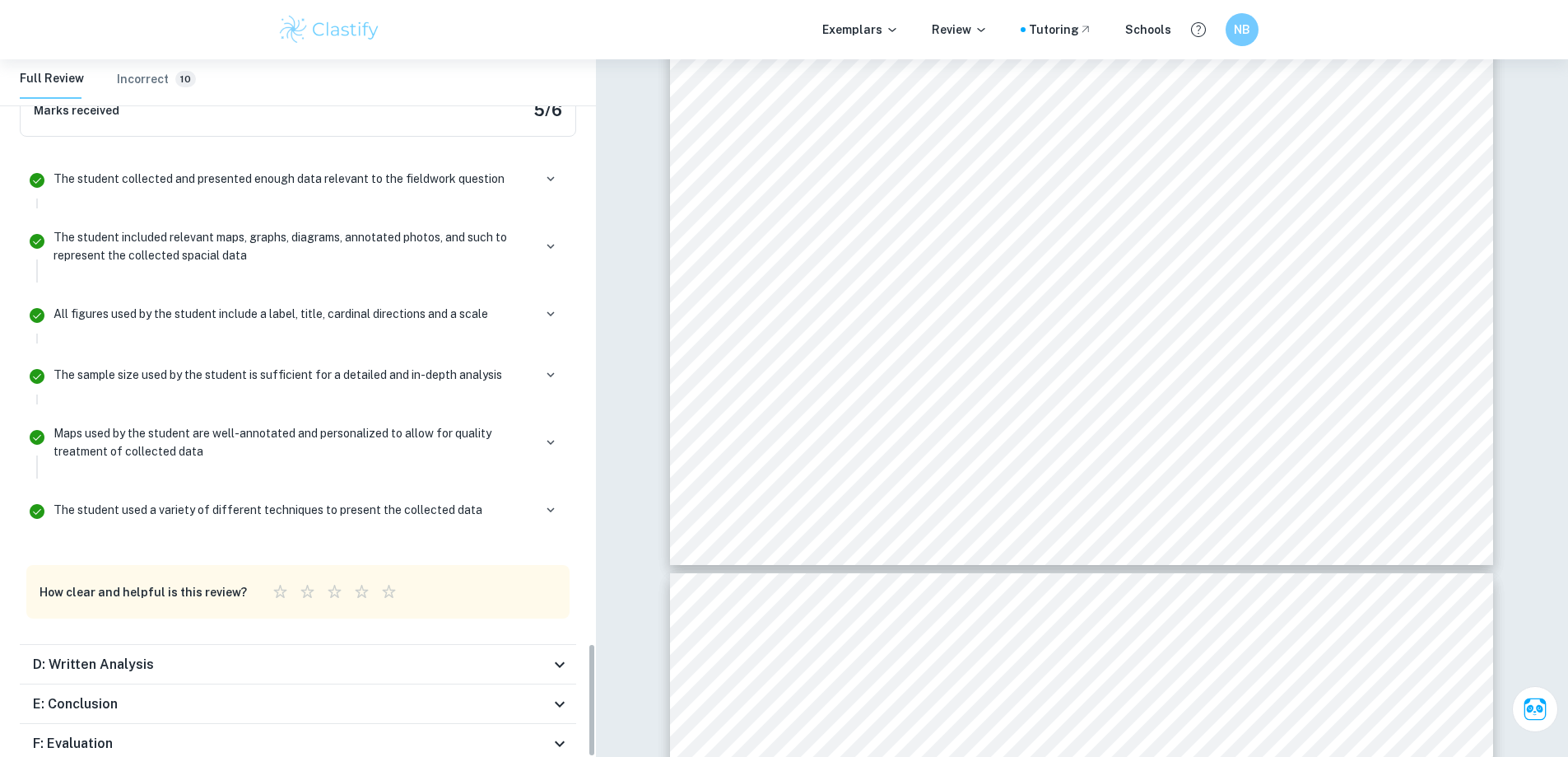
scroll to position [3577, 0]
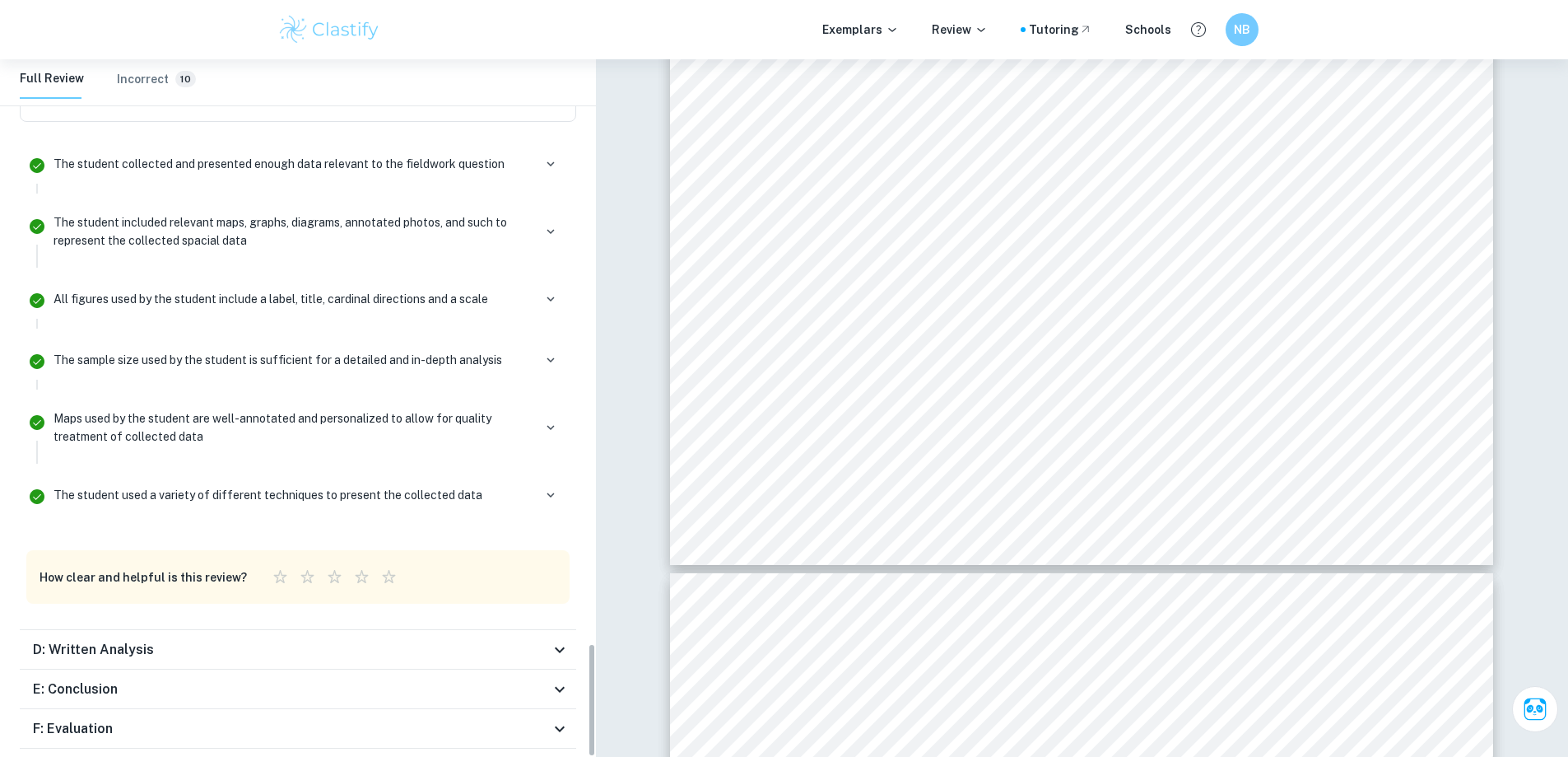
drag, startPoint x: 588, startPoint y: 598, endPoint x: 589, endPoint y: 708, distance: 110.0
click at [589, 708] on div "Home Dashboard Reviews Geography IA Geography IA Review Total Marks Received 22…" at bounding box center [297, 408] width 596 height 697
click at [561, 639] on icon at bounding box center [559, 649] width 20 height 20
click at [561, 646] on icon at bounding box center [559, 656] width 20 height 20
click at [561, 679] on icon at bounding box center [559, 689] width 20 height 20
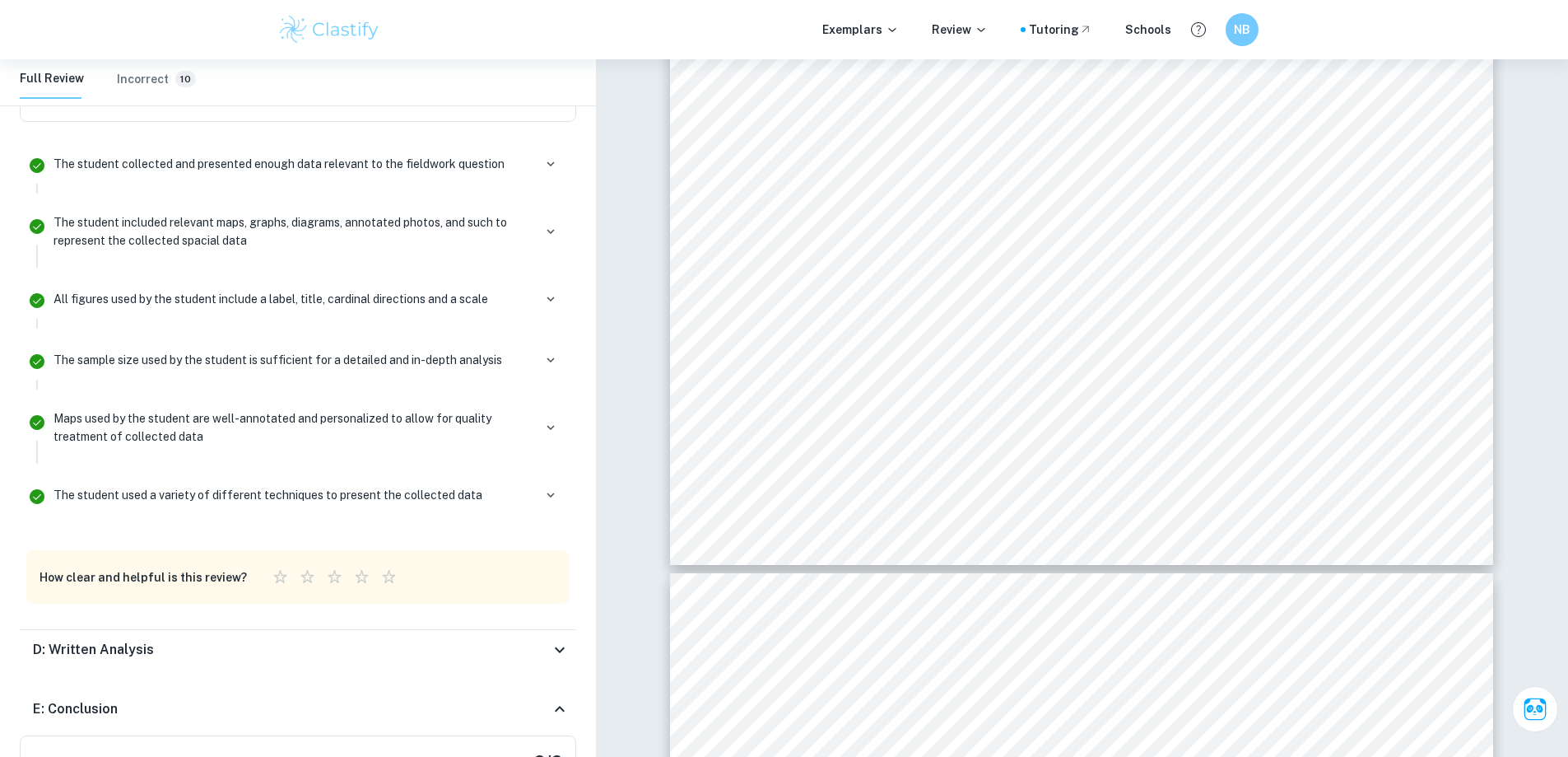
click at [561, 683] on div "E: Conclusion" at bounding box center [297, 709] width 556 height 53
click at [556, 726] on icon at bounding box center [560, 729] width 10 height 6
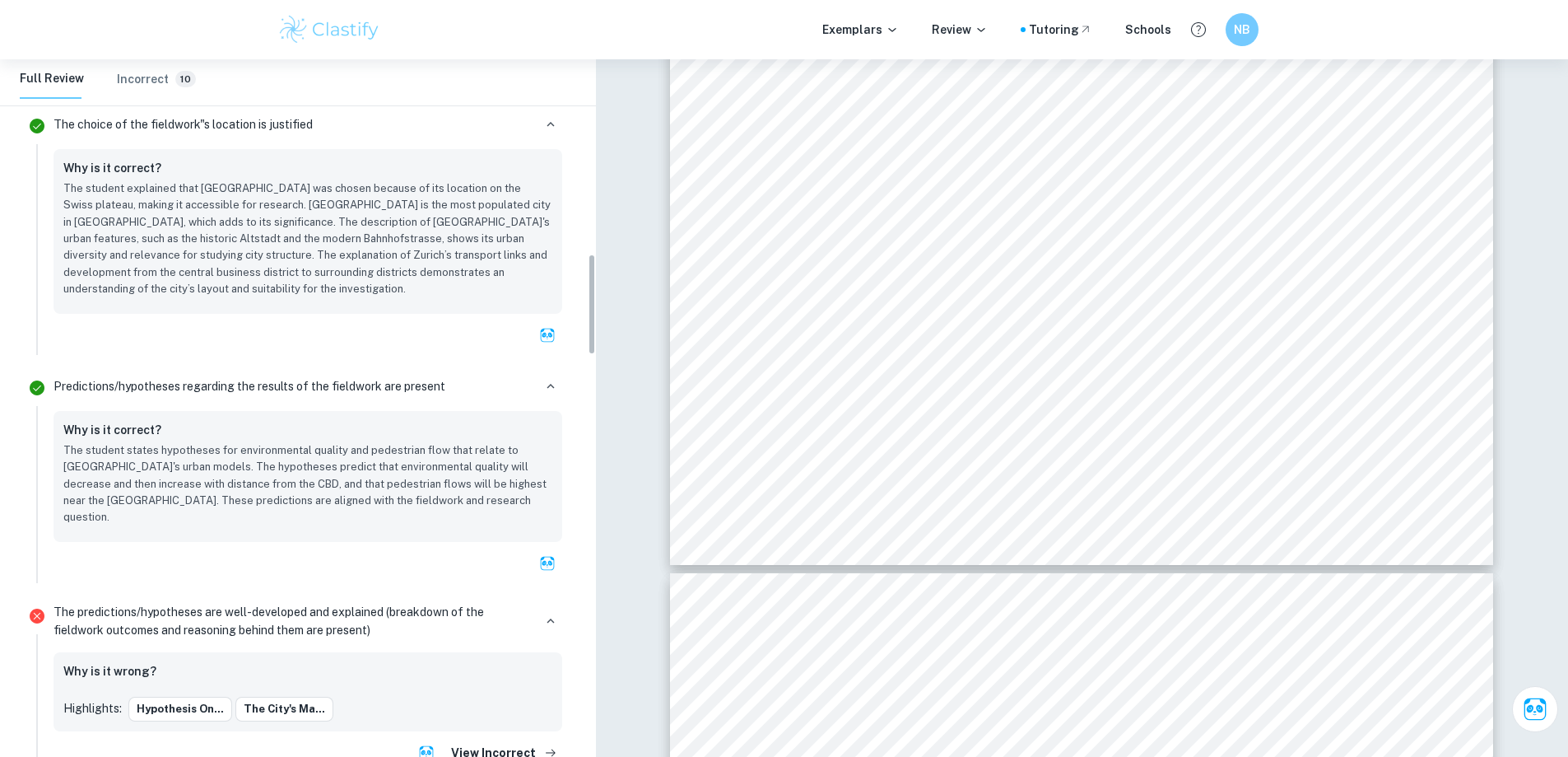
scroll to position [714, 0]
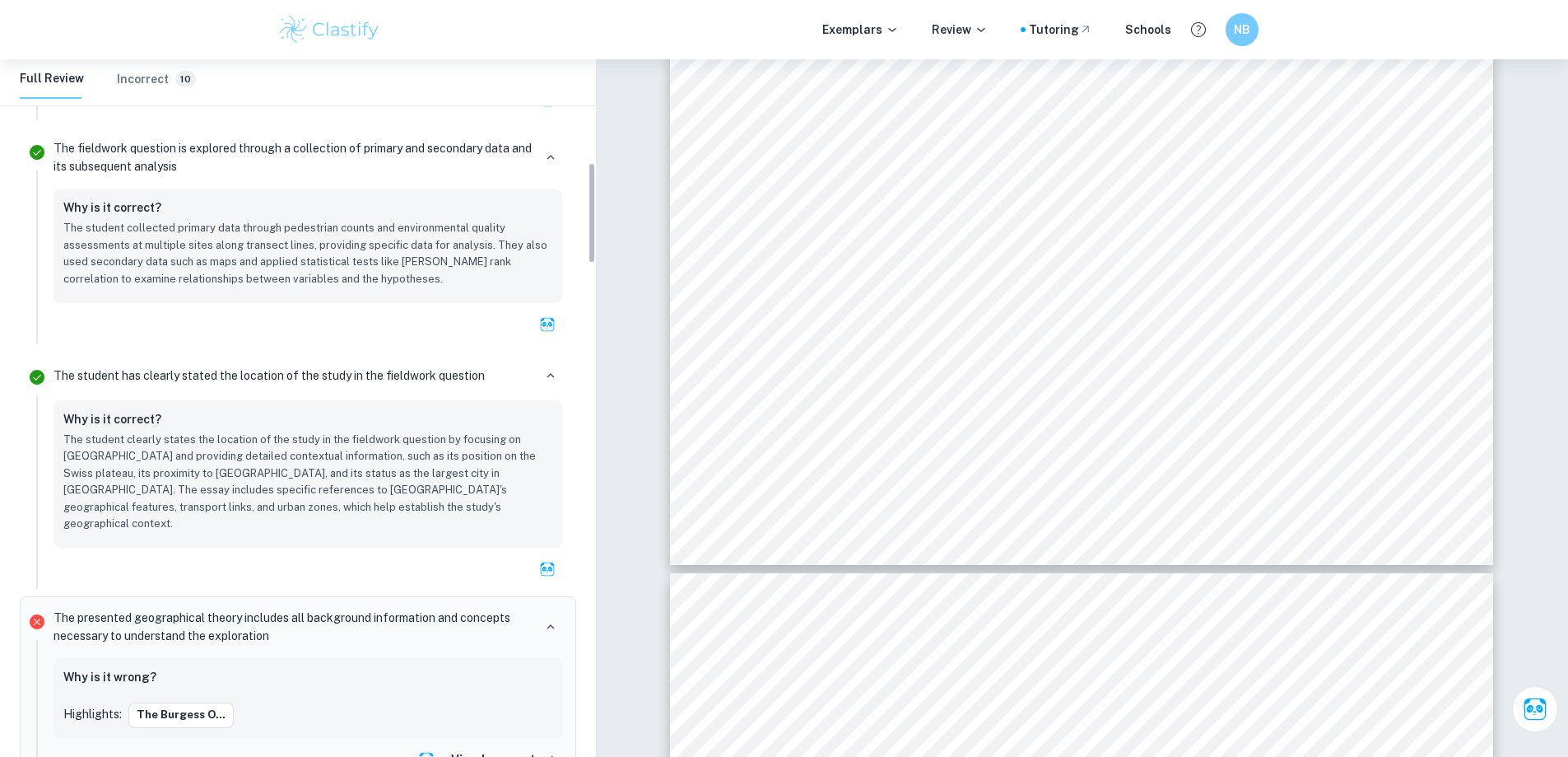
drag, startPoint x: 593, startPoint y: 651, endPoint x: 597, endPoint y: 191, distance: 460.0
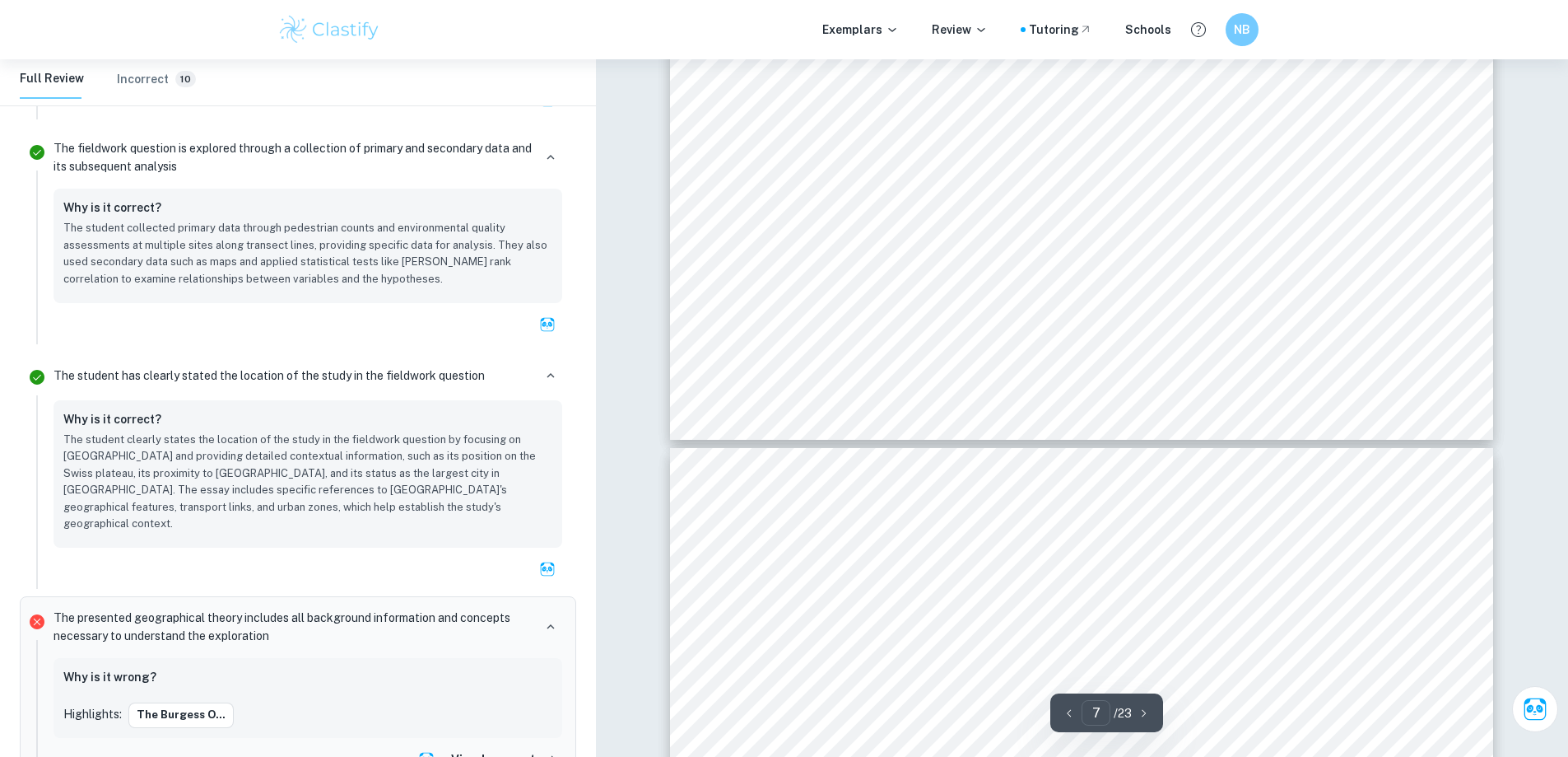
type input "8"
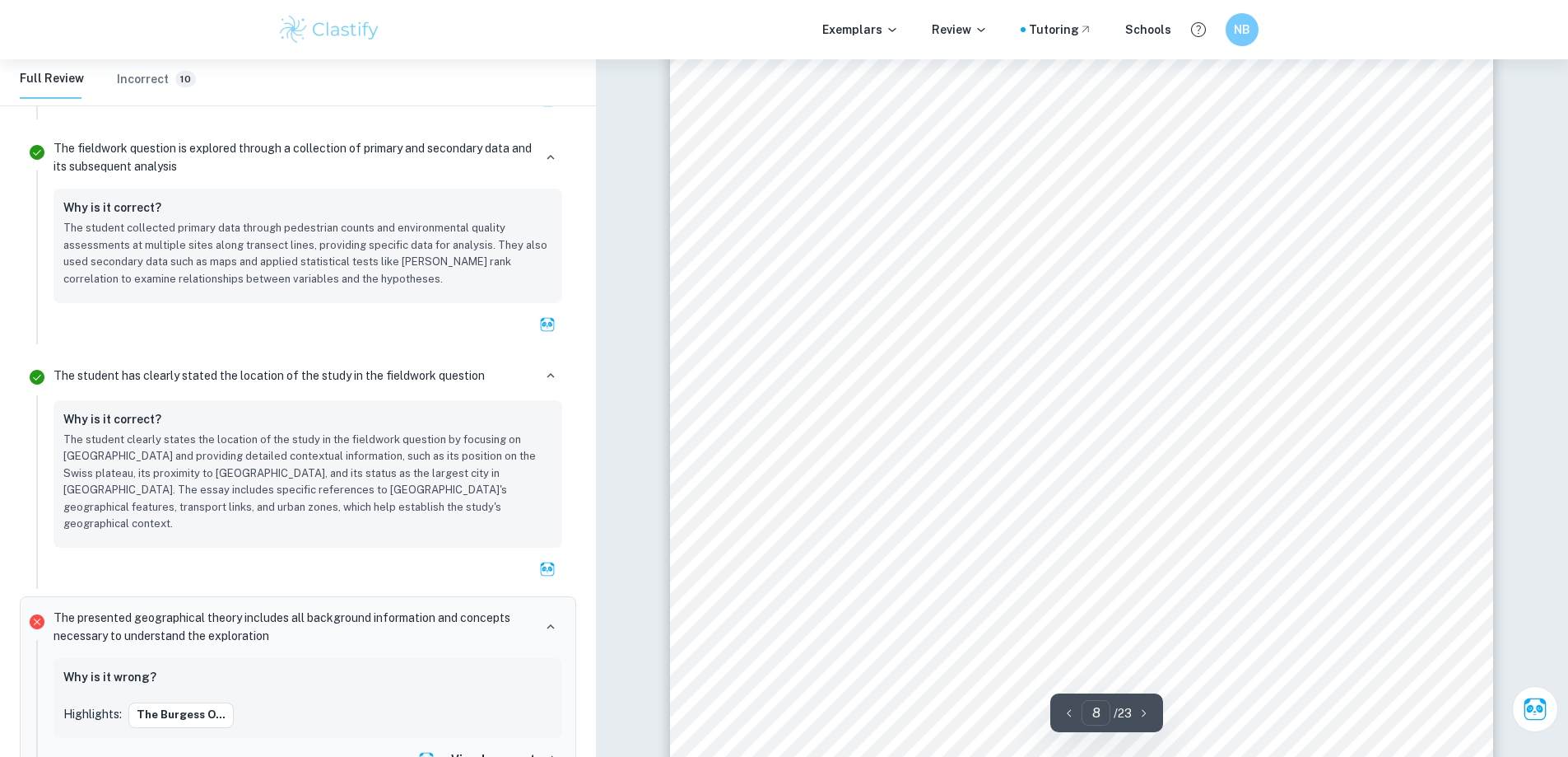
scroll to position [7761, 0]
